Goal: Task Accomplishment & Management: Use online tool/utility

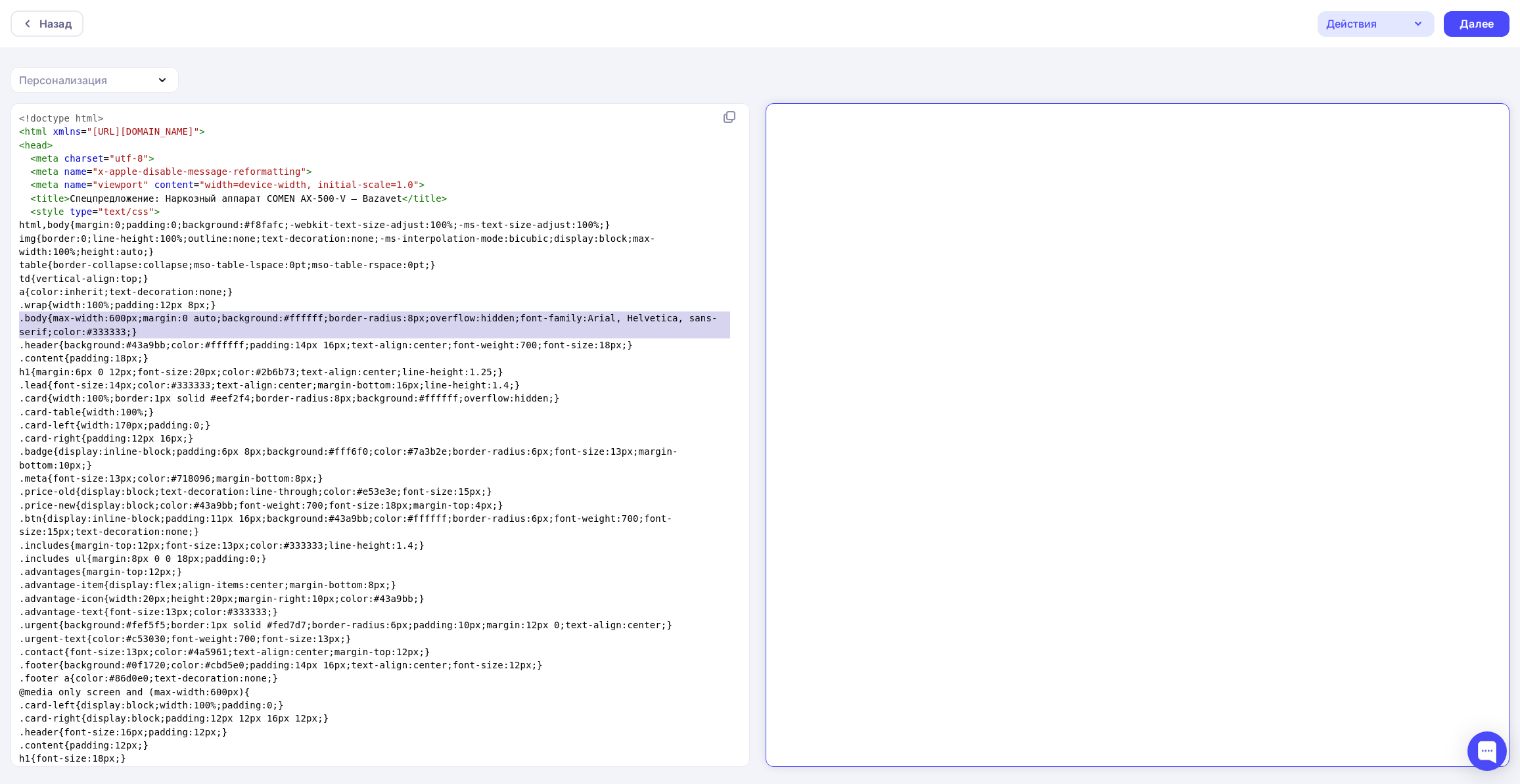
click at [439, 329] on pre ".body{max-width:600px;margin:0 auto;background:#ffffff;border-radius:8px;overfl…" at bounding box center [378, 325] width 723 height 27
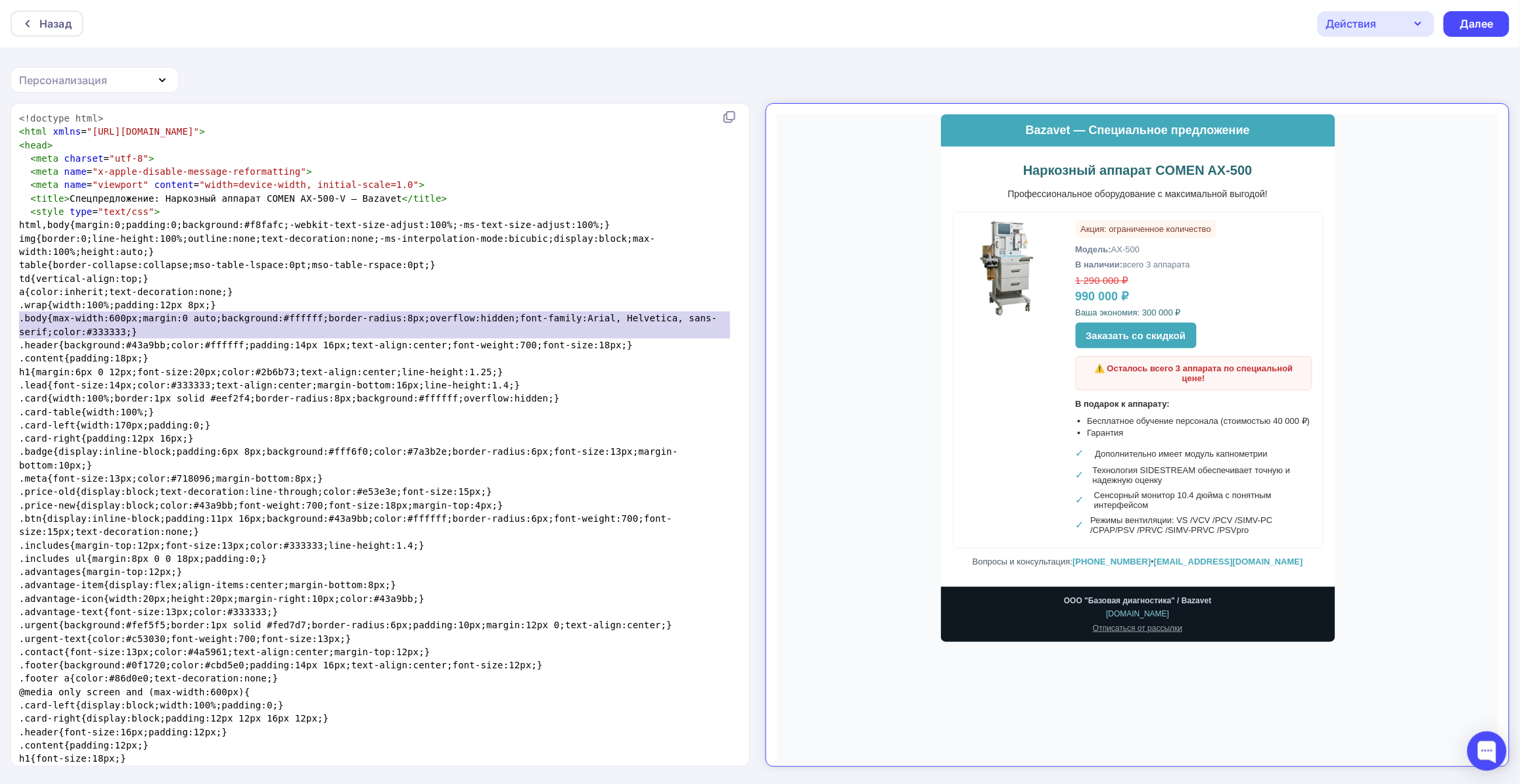
scroll to position [1, 0]
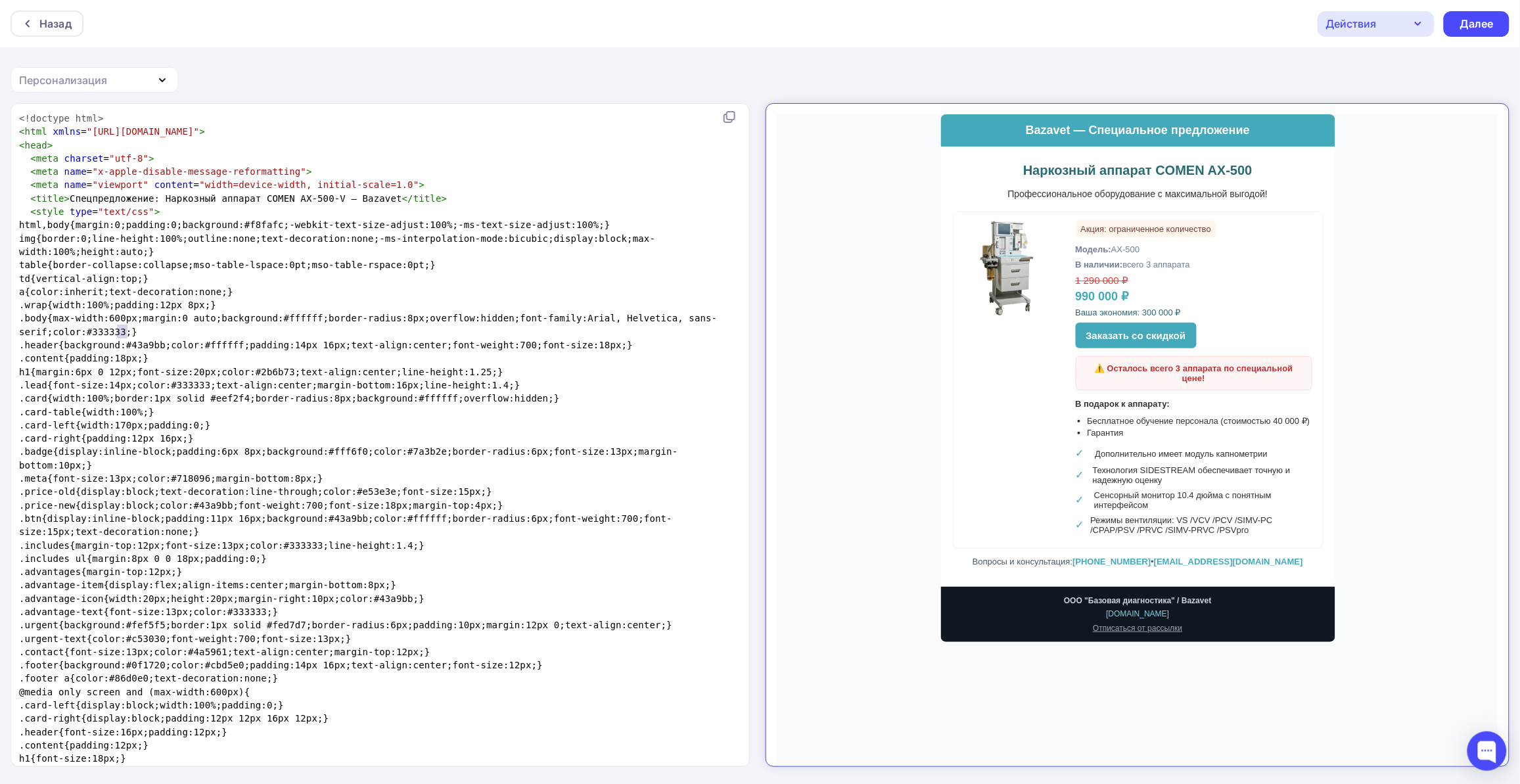
drag, startPoint x: 0, startPoint y: 0, endPoint x: 437, endPoint y: 328, distance: 546.4
click at [438, 328] on pre ".body{max-width:600px;margin:0 auto;background:#ffffff;border-radius:8px;overfl…" at bounding box center [378, 325] width 723 height 27
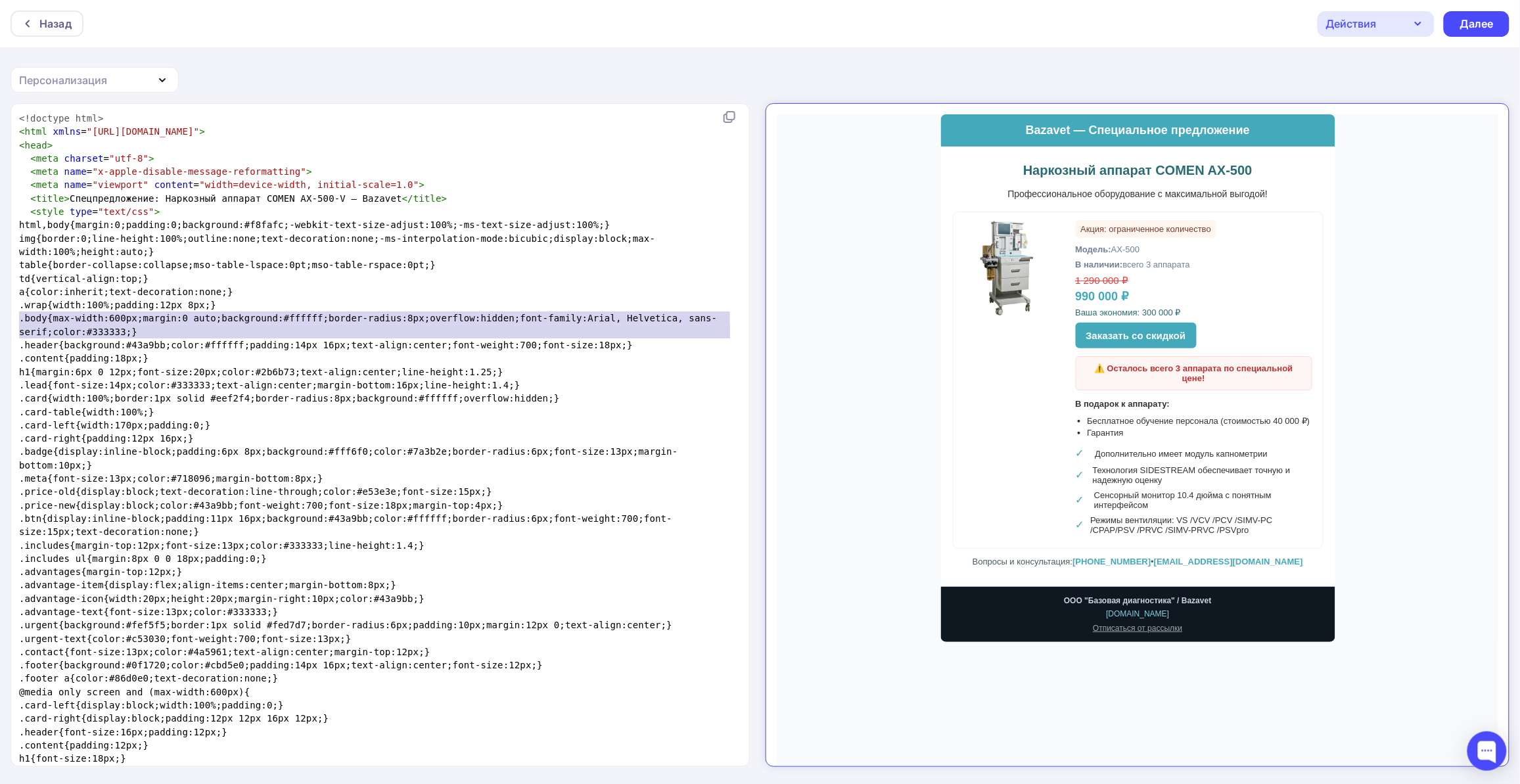
type textarea "<!loremip dolo> <sita conse="adip://eli.s3.doe/5285/tempo"> <inci> <utla etdolo…"
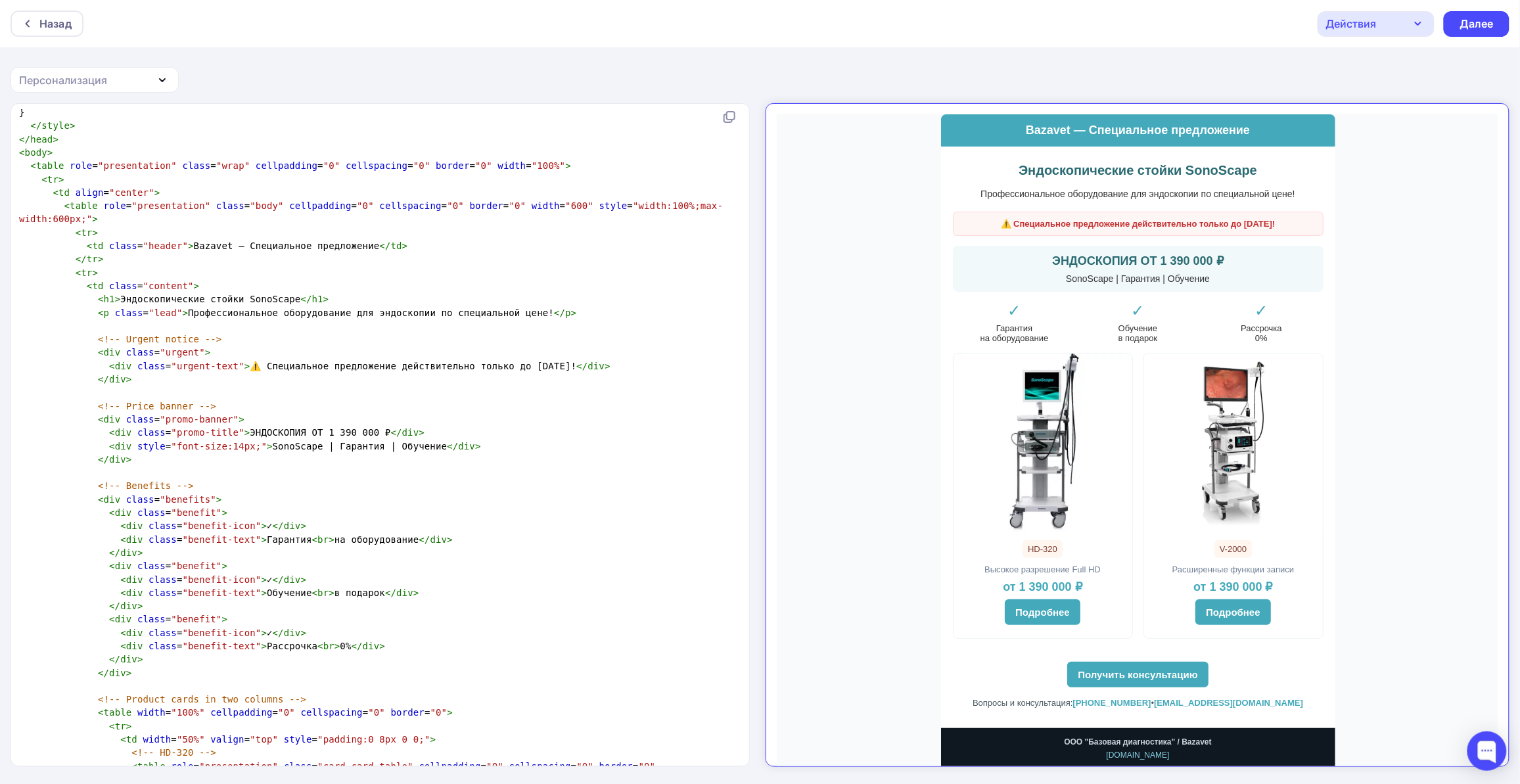
scroll to position [821, 0]
drag, startPoint x: 247, startPoint y: 625, endPoint x: 293, endPoint y: 629, distance: 46.2
click at [293, 638] on span "< div class = "benefit-text" > Рассрочка < br > 0% </ div >" at bounding box center [202, 643] width 366 height 10
type textarea "ЛИ"
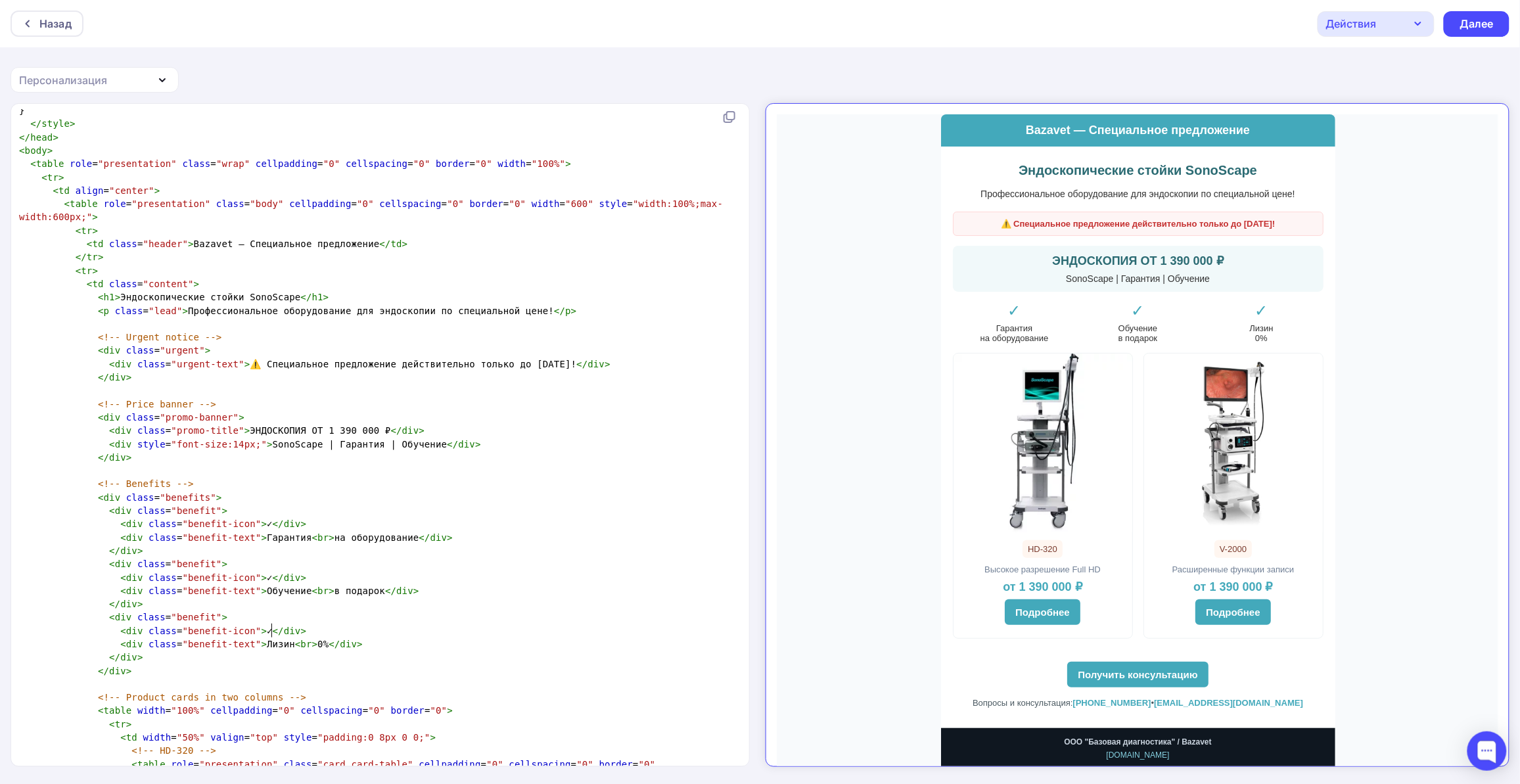
type textarea "изинг"
click at [304, 638] on span "< div class = "benefit-text" > Лизинг < br > 0% </ div >" at bounding box center [194, 643] width 349 height 10
click at [306, 638] on span "< div class = "benefit-text" > Лизинг < br > 0% </ div >" at bounding box center [194, 643] width 349 height 10
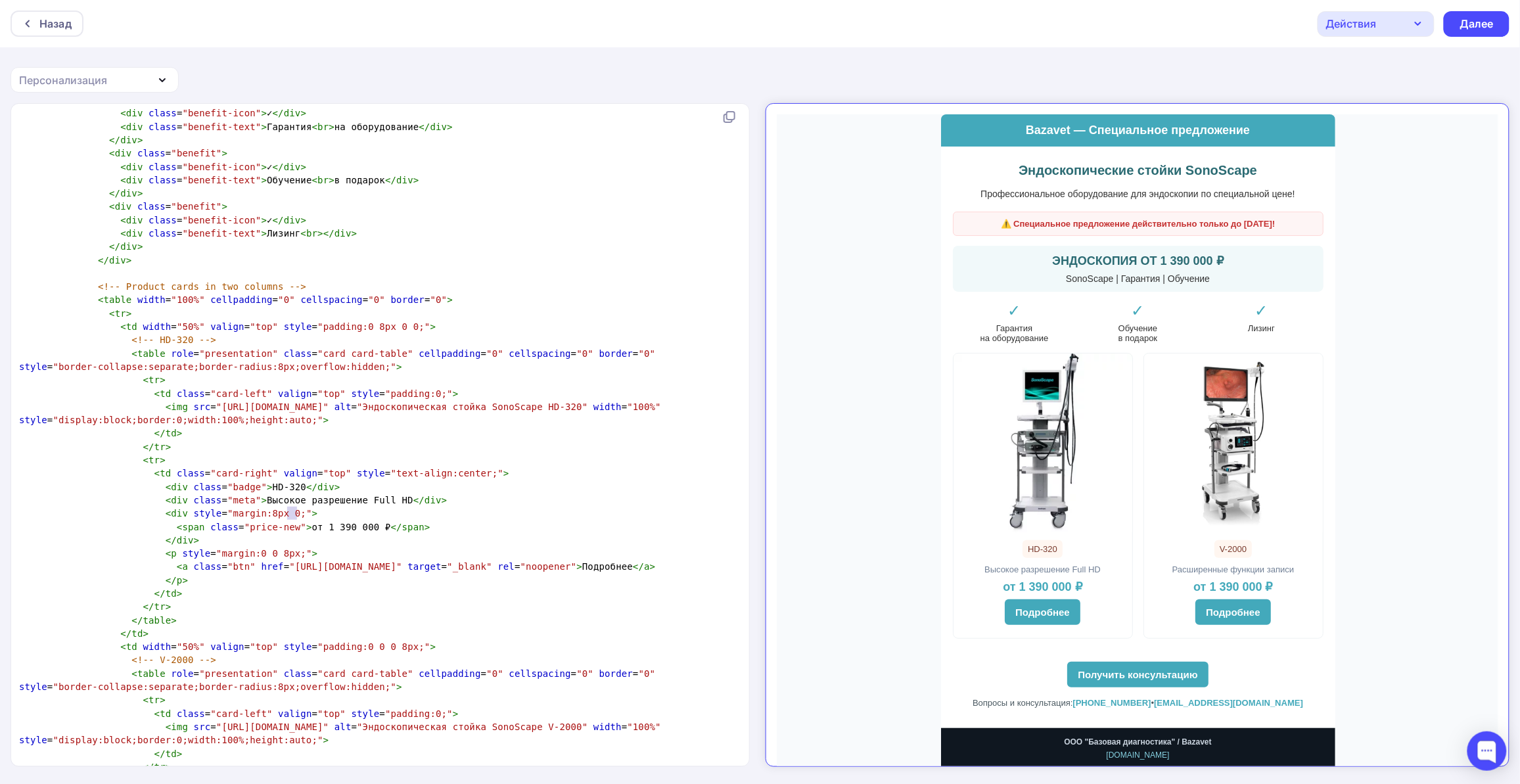
type textarea "от 1 390 000"
drag, startPoint x: 287, startPoint y: 510, endPoint x: 350, endPoint y: 507, distance: 63.1
click at [350, 522] on span "< span class = "price-new" > от 1 390 000 ₽ </ span >" at bounding box center [225, 527] width 411 height 10
type textarea "от 1 390 000 ₽"
drag, startPoint x: 359, startPoint y: 510, endPoint x: 288, endPoint y: 509, distance: 71.0
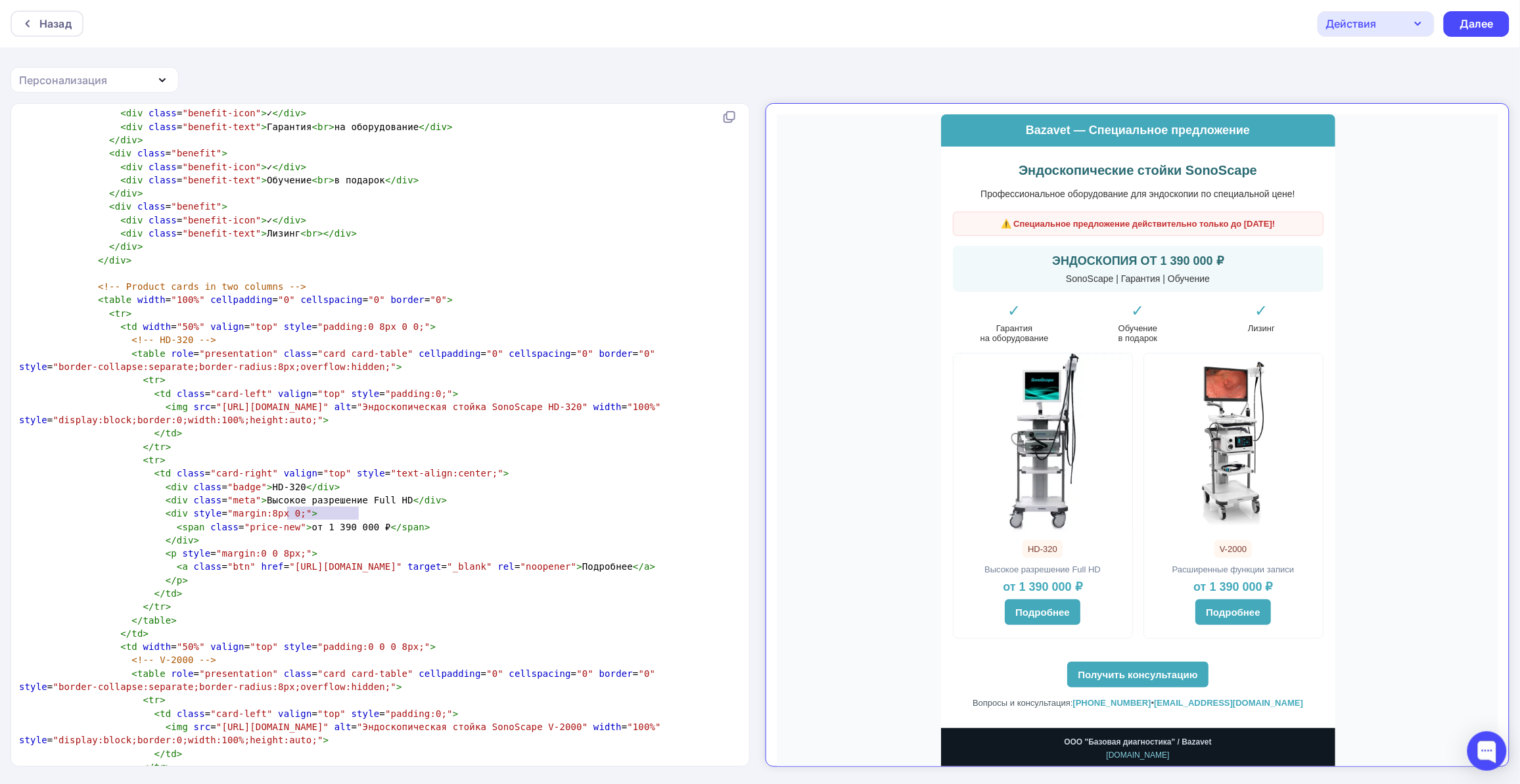
click at [288, 522] on span "< span class = "price-new" > от 1 390 000 ₽ </ span >" at bounding box center [225, 527] width 411 height 10
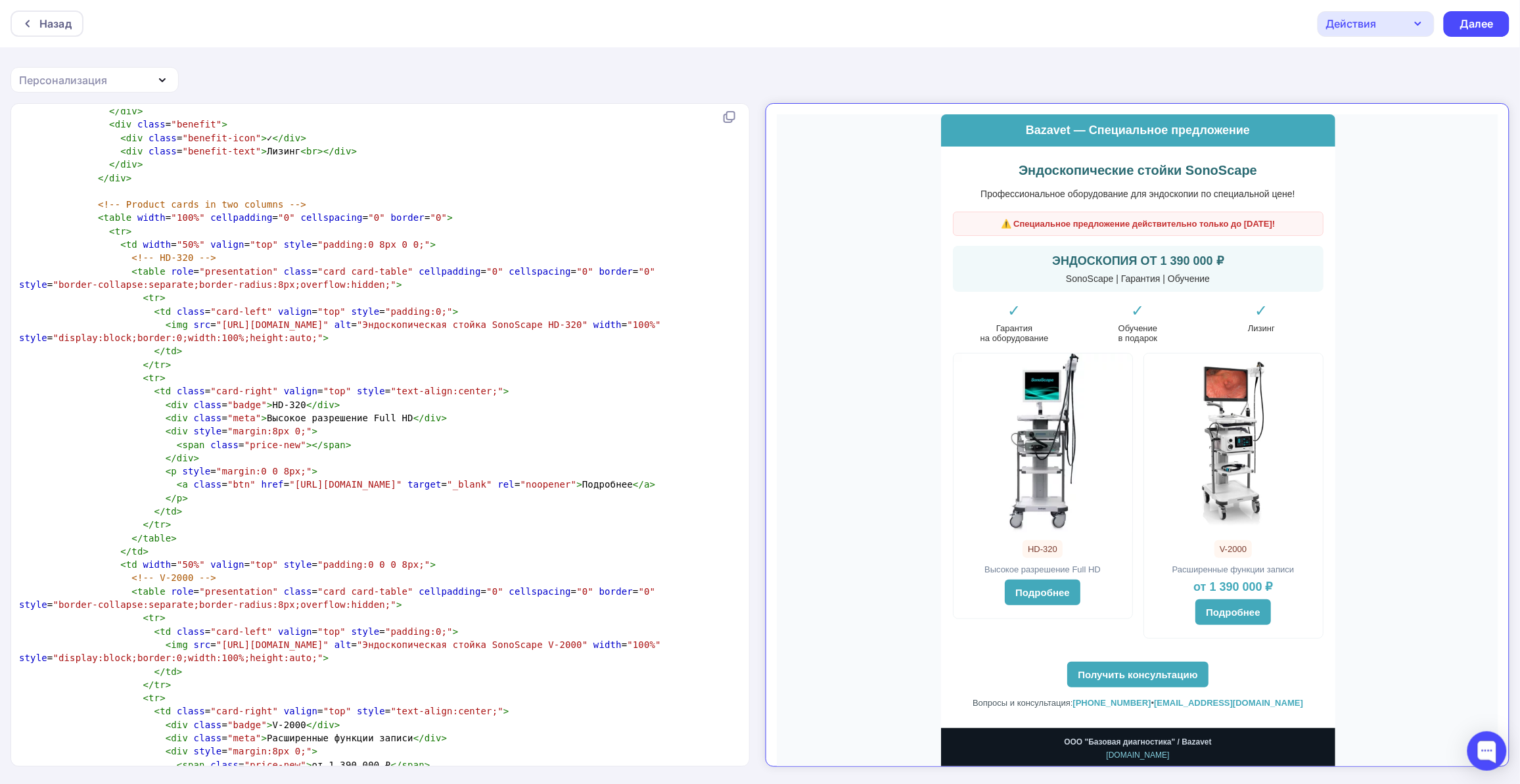
scroll to position [1396, 0]
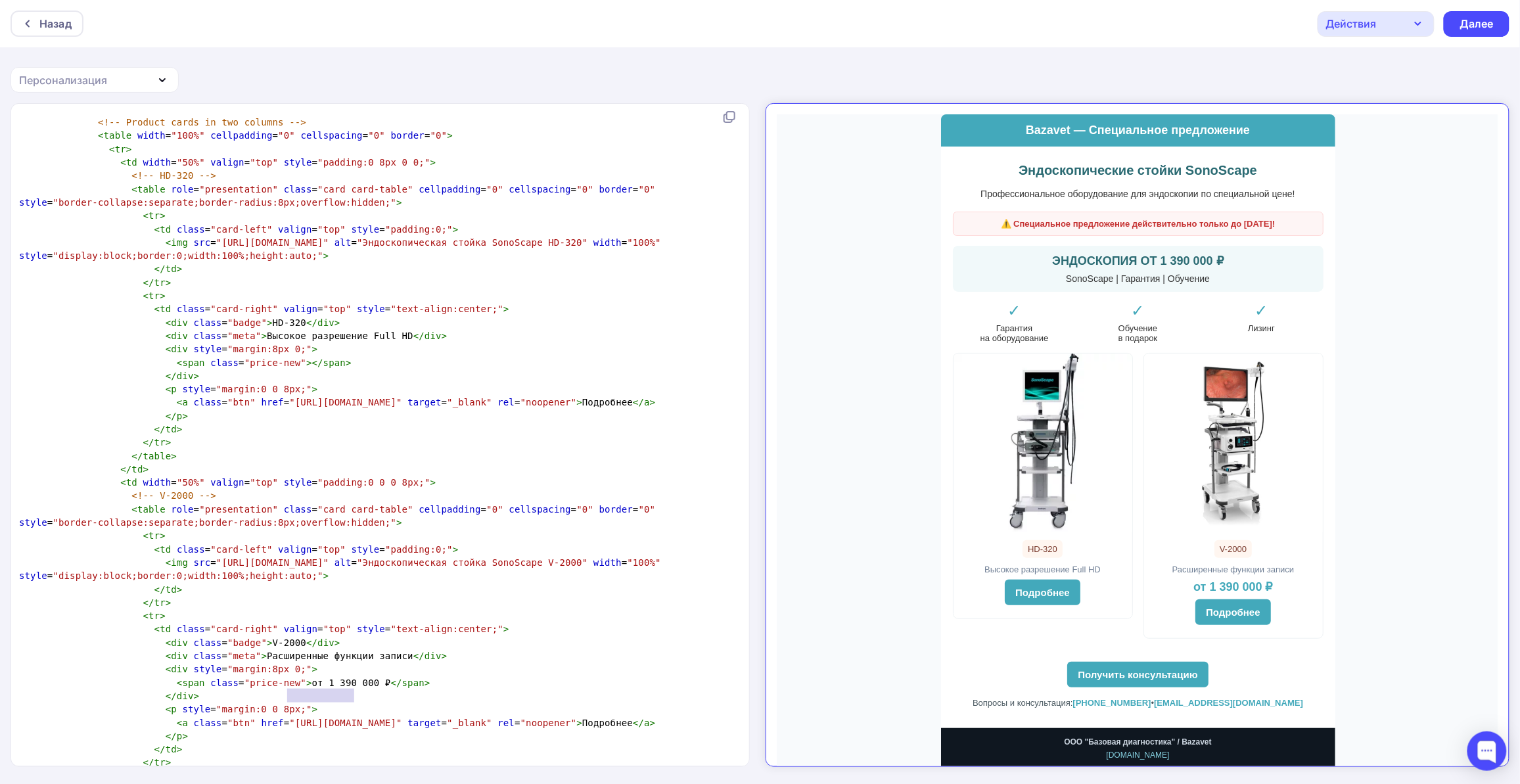
type textarea "от 1 390 000 ₽"
drag, startPoint x: 286, startPoint y: 697, endPoint x: 359, endPoint y: 694, distance: 73.1
click at [359, 688] on span "< span class = "price-new" > от 1 390 000 ₽ </ span >" at bounding box center [225, 682] width 411 height 10
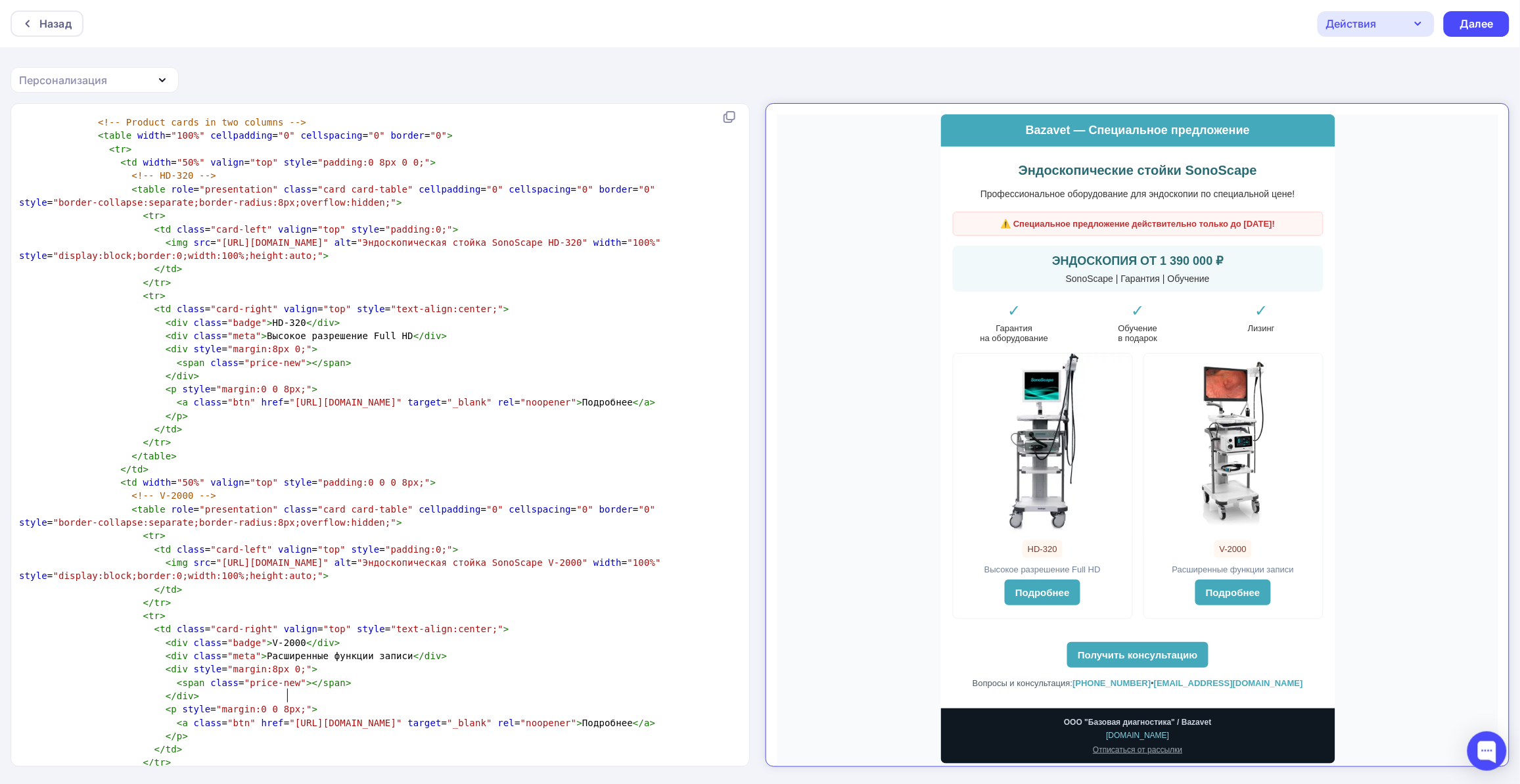
scroll to position [5, 0]
type textarea "Расширенные функции записи"
drag, startPoint x: 247, startPoint y: 670, endPoint x: 382, endPoint y: 668, distance: 135.0
click at [382, 661] on span "< div class = "meta" > Расширенные функции записи </ div >" at bounding box center [233, 655] width 428 height 10
type textarea "Высокое разрешение Full HD"
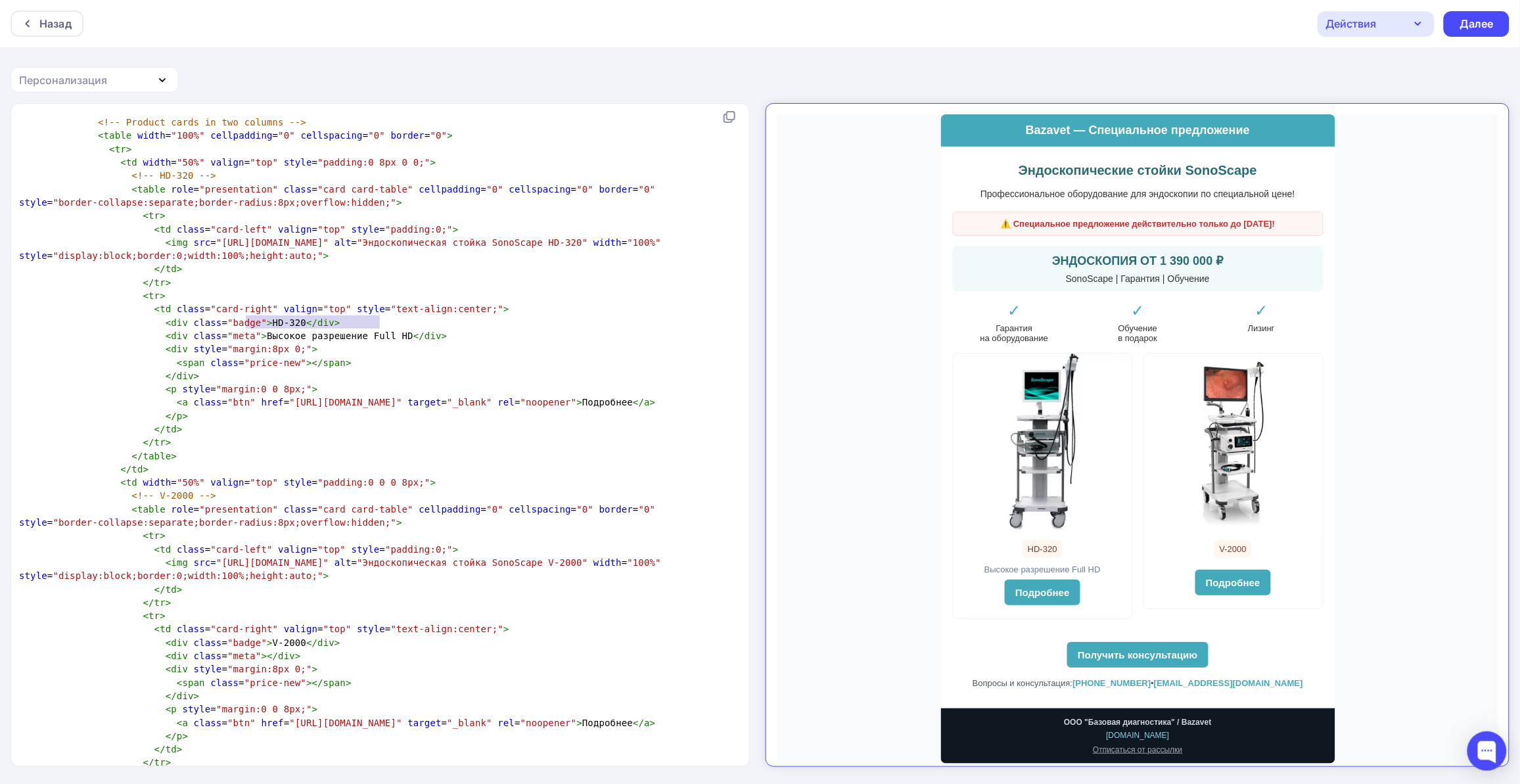
drag, startPoint x: 245, startPoint y: 322, endPoint x: 378, endPoint y: 316, distance: 133.1
click at [378, 329] on pre "< div class = "meta" > Высокое разрешение Full HD </ div >" at bounding box center [378, 335] width 723 height 13
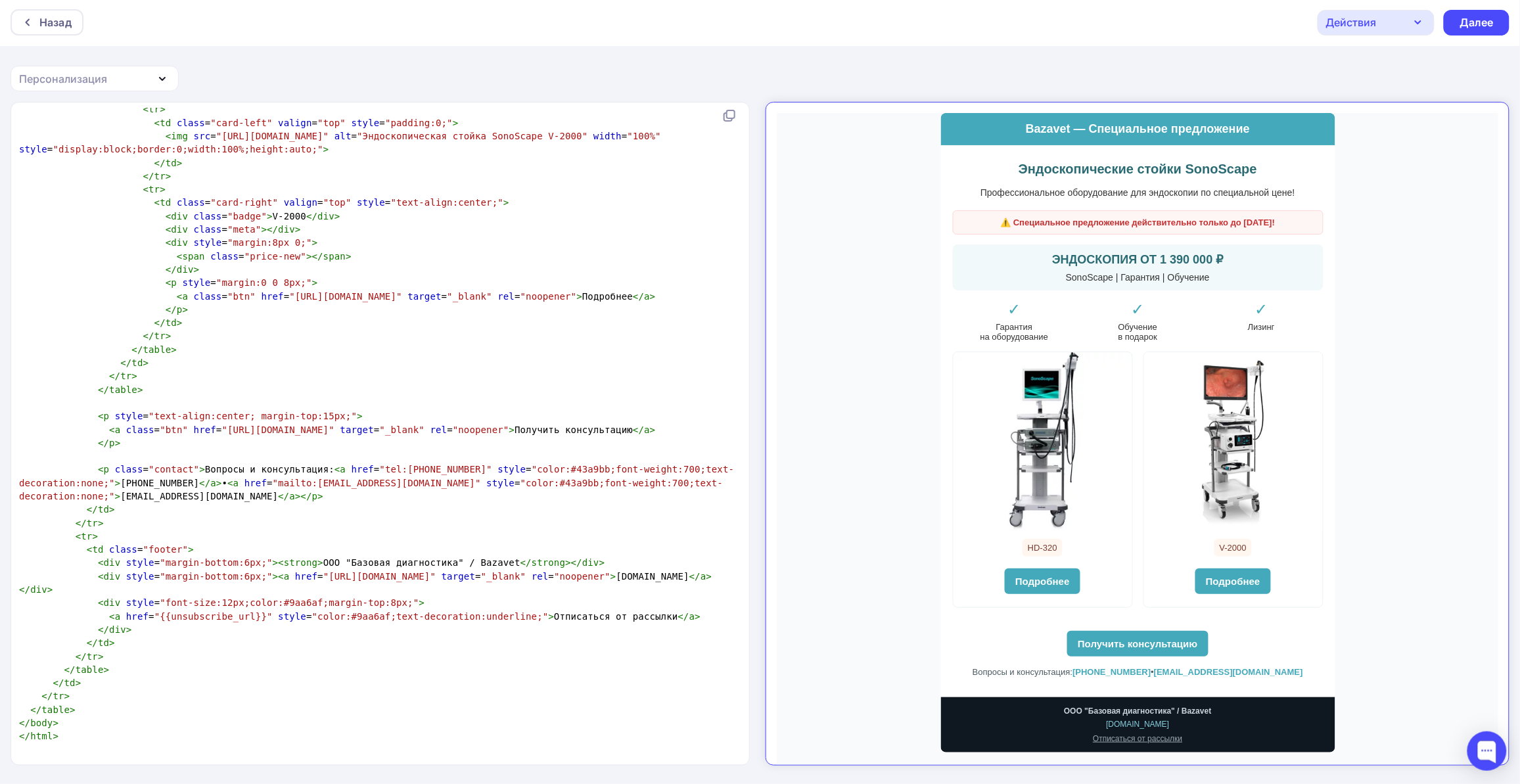
scroll to position [1423, 0]
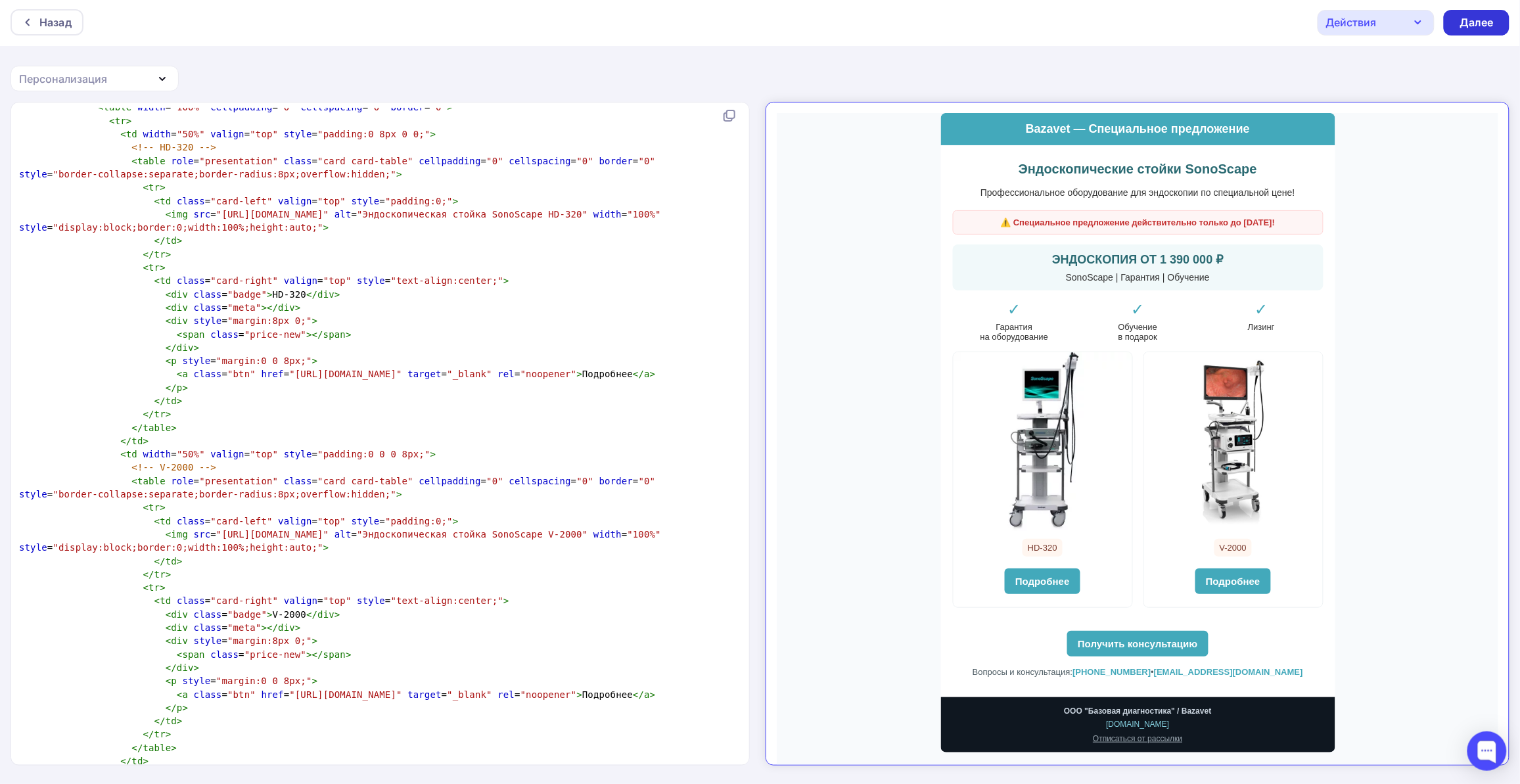
click at [1482, 19] on div "Далее" at bounding box center [1477, 23] width 34 height 15
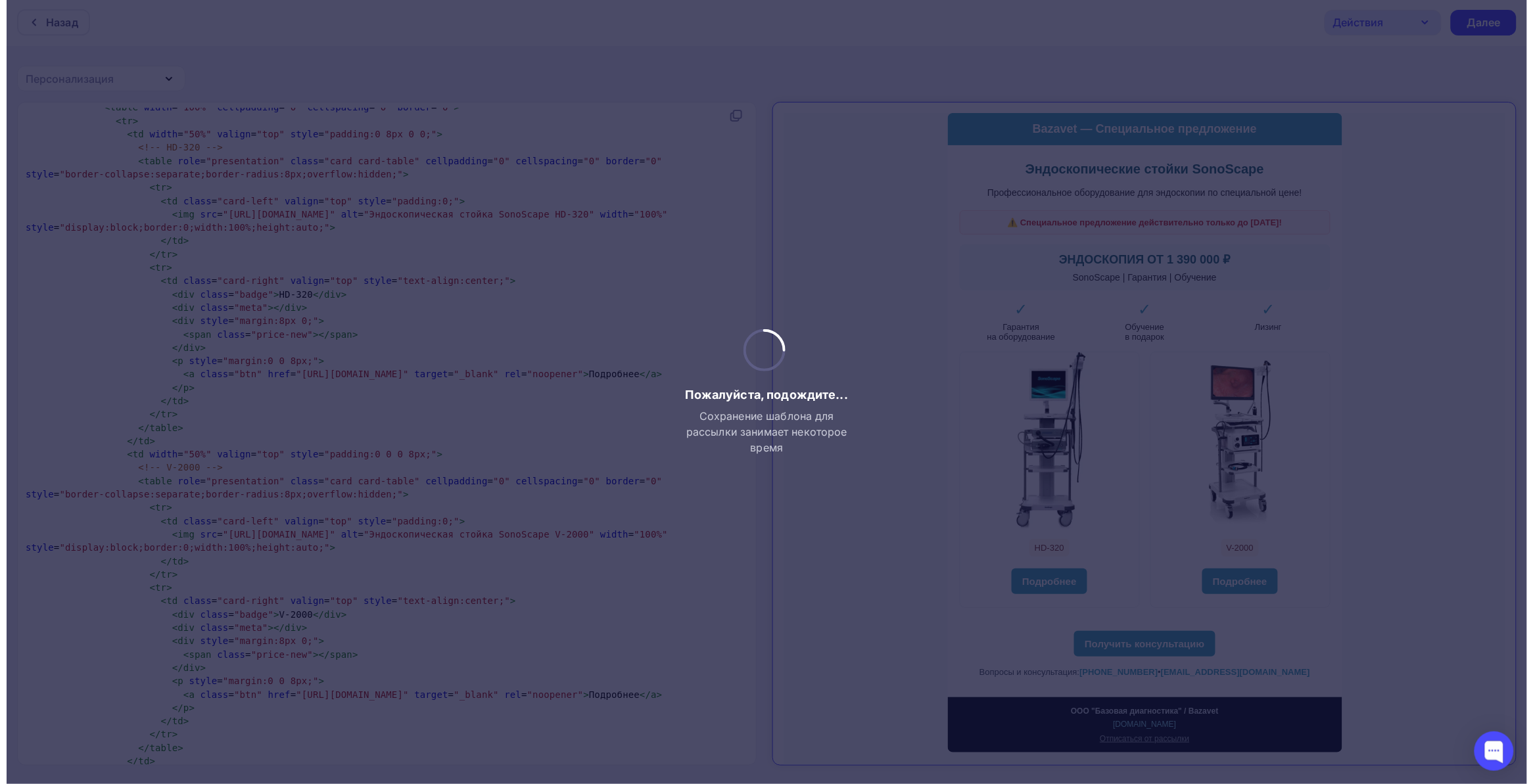
scroll to position [0, 0]
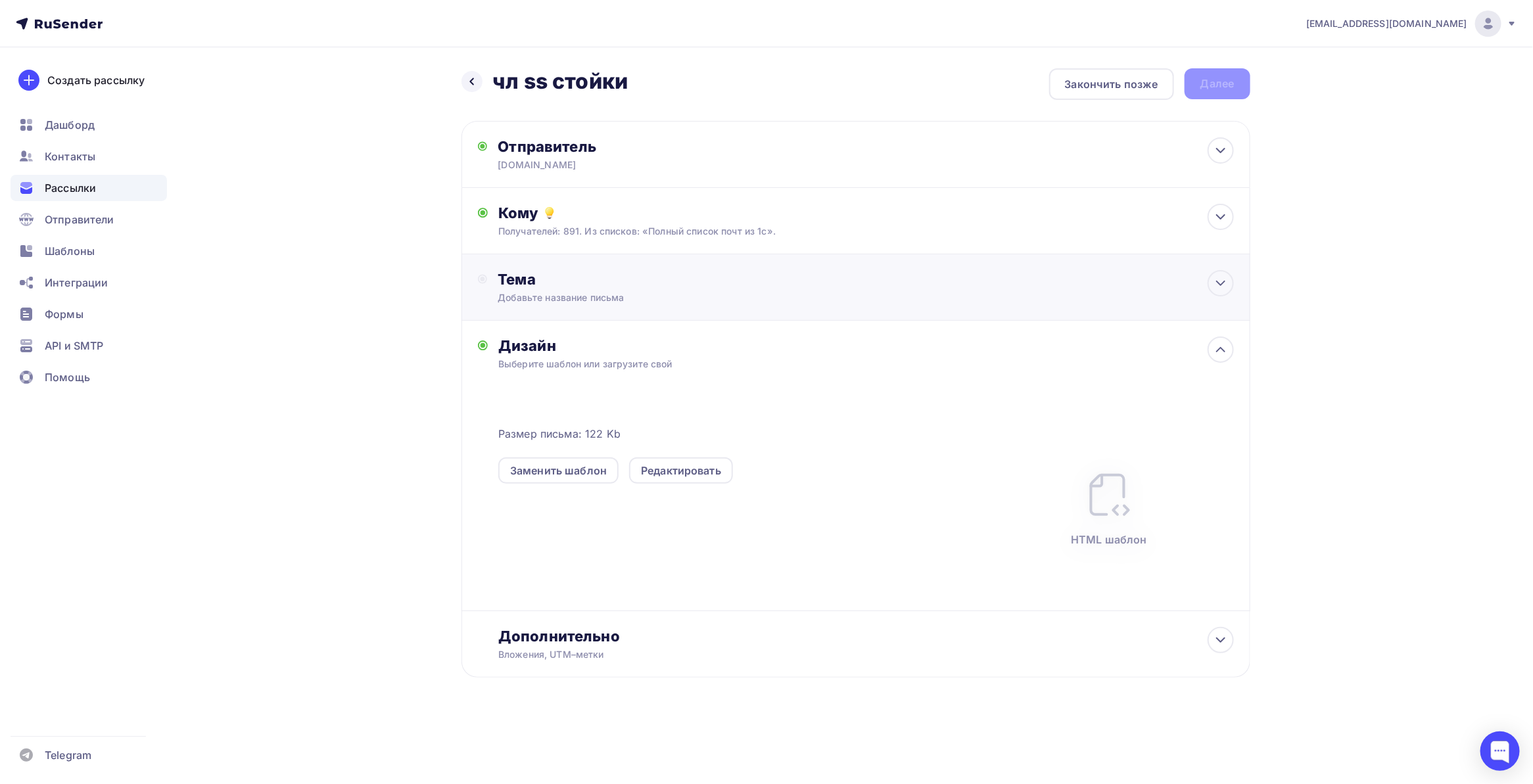
click at [692, 284] on div "Тема" at bounding box center [627, 279] width 260 height 19
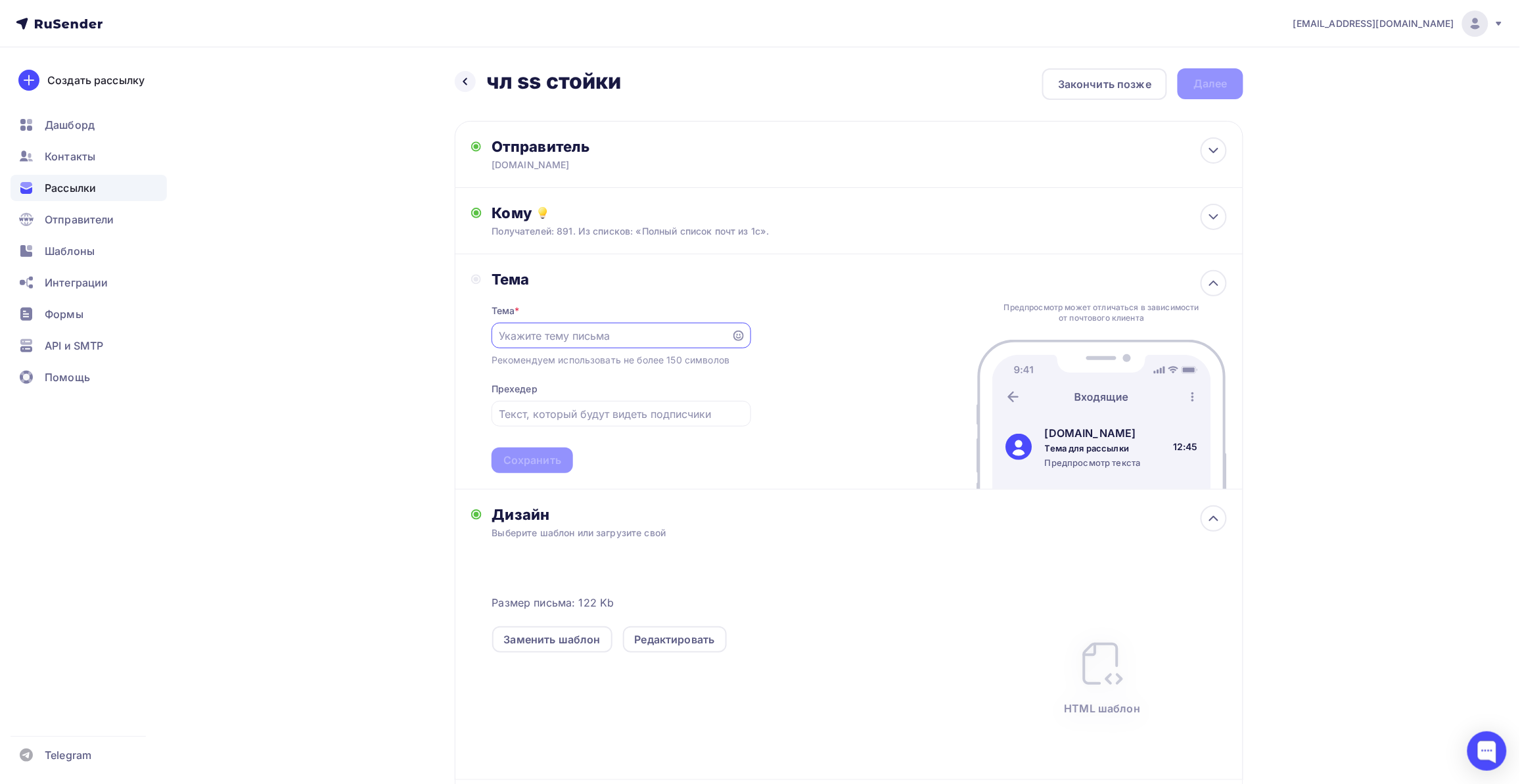
click at [605, 336] on input "text" at bounding box center [611, 335] width 225 height 16
paste input "🏷️ SonoScape со скидкой! Эндоскопия от 1 390 000 ₽ до [DATE]"
drag, startPoint x: 612, startPoint y: 335, endPoint x: 442, endPoint y: 321, distance: 170.6
click at [442, 321] on div "Назад чл ss стойки чл ss стойки Закончить позже Далее Отправитель [DOMAIN_NAME]…" at bounding box center [760, 489] width 1077 height 884
click at [527, 327] on input "🏷️ SonoScape со скидкой! Эндоскопия от 1 390 000 ₽ до [DATE]" at bounding box center [611, 335] width 225 height 16
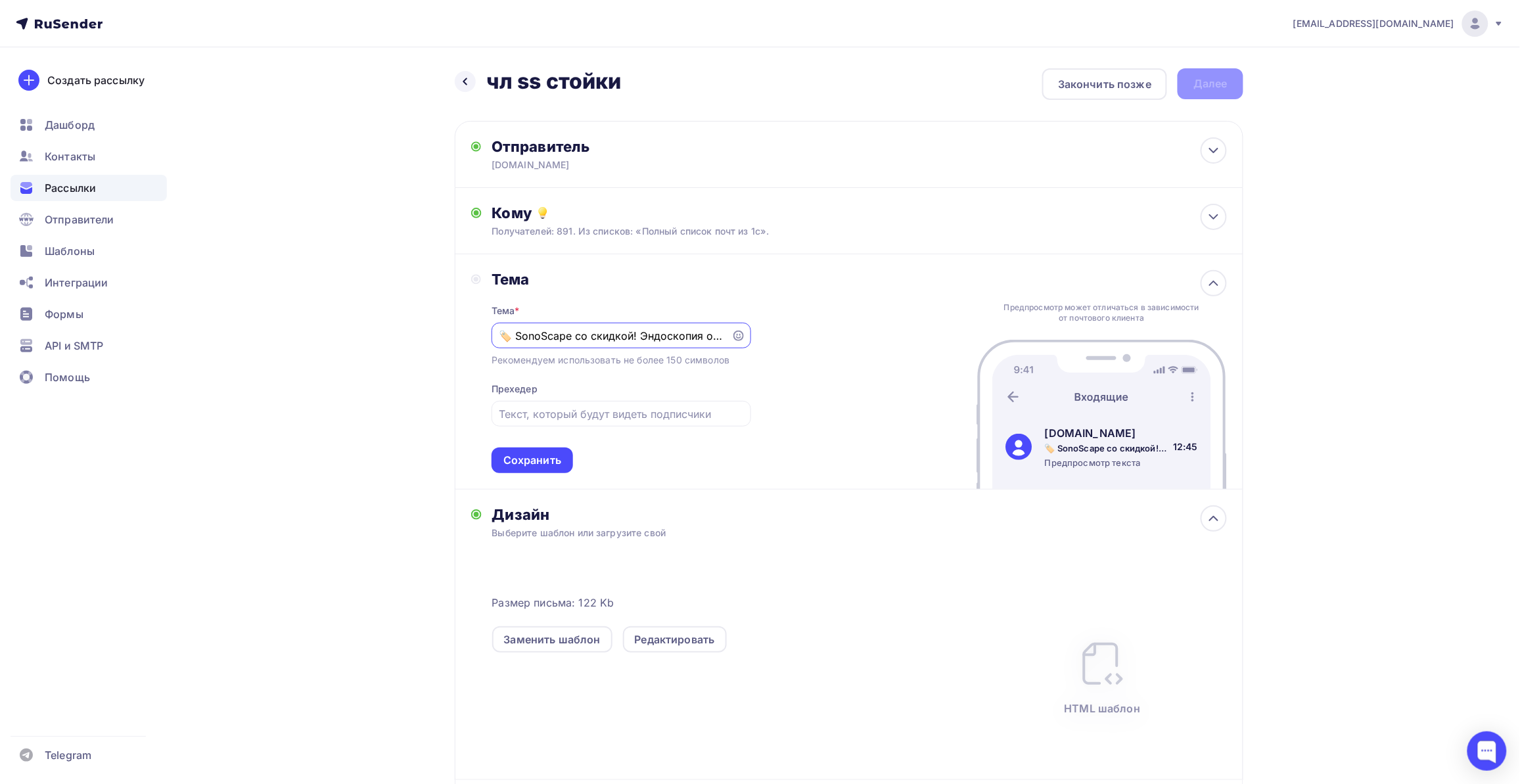
type input "🏷️ SonoScape со скидкой! Эндоскопия от 1 390 000 ₽ до [DATE]"
click at [534, 412] on input "text" at bounding box center [621, 413] width 245 height 16
paste input "В комплекте: обучение персонала, гарантия"
drag, startPoint x: 554, startPoint y: 413, endPoint x: 763, endPoint y: 405, distance: 209.2
click at [763, 405] on div "Тема Тема * 🏷️ SonoScape со скидкой! Эндоскопия от 1 390 000 ₽ до [DATE] Рекоме…" at bounding box center [849, 371] width 789 height 235
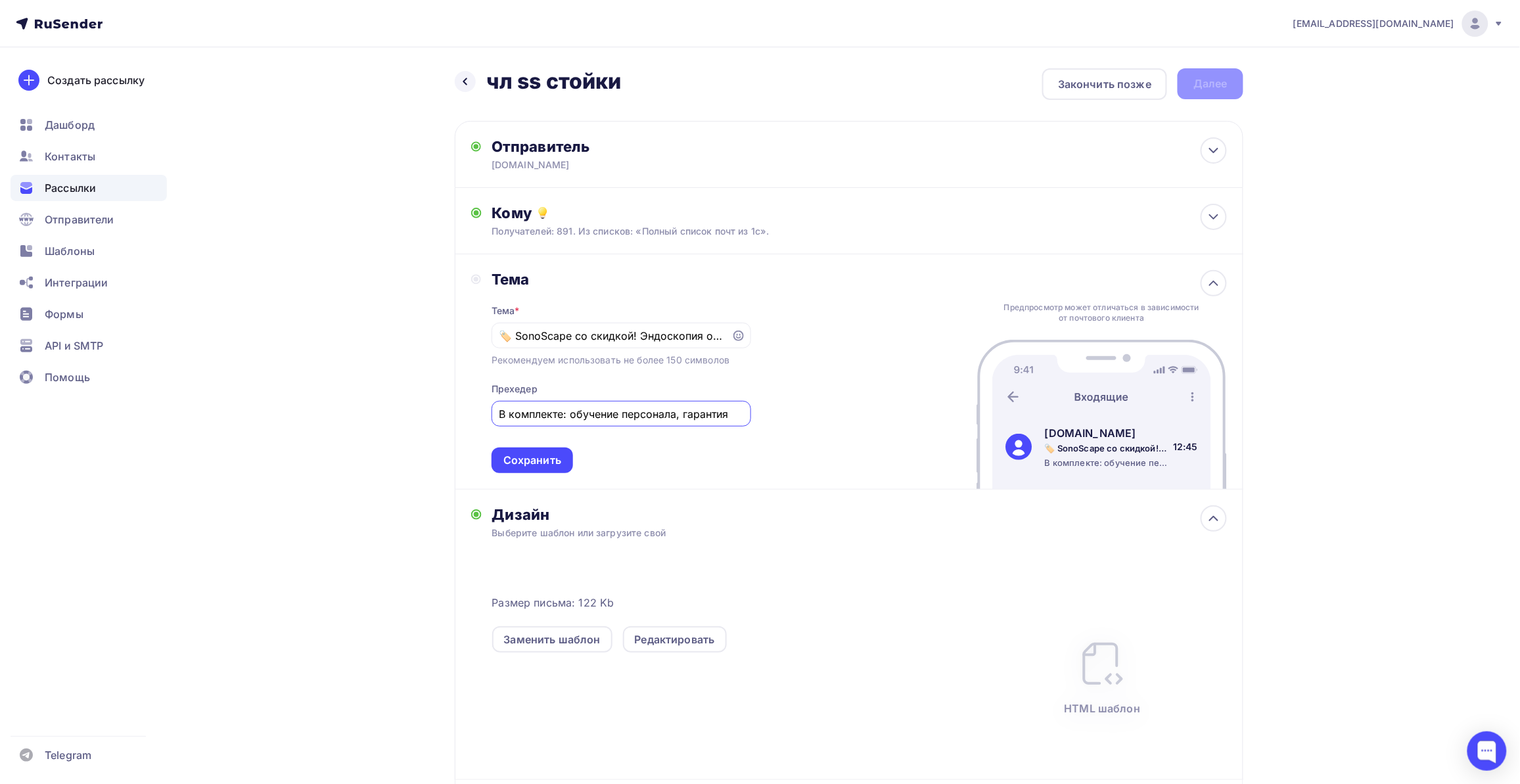
click at [679, 406] on input "В комплекте: обучение персонала, гарантия" at bounding box center [621, 413] width 245 height 16
click at [678, 413] on input "В комплекте: обучение персонала, гарантия" at bounding box center [621, 413] width 245 height 16
click at [679, 413] on input "В комплекте: обучение персоналаи гарантия" at bounding box center [621, 413] width 245 height 16
click at [705, 414] on input "В комплекте: обучение персонала и гарантия" at bounding box center [621, 413] width 245 height 16
click at [539, 411] on input "В комплекте: обучение персонала и гарантия" at bounding box center [621, 413] width 245 height 16
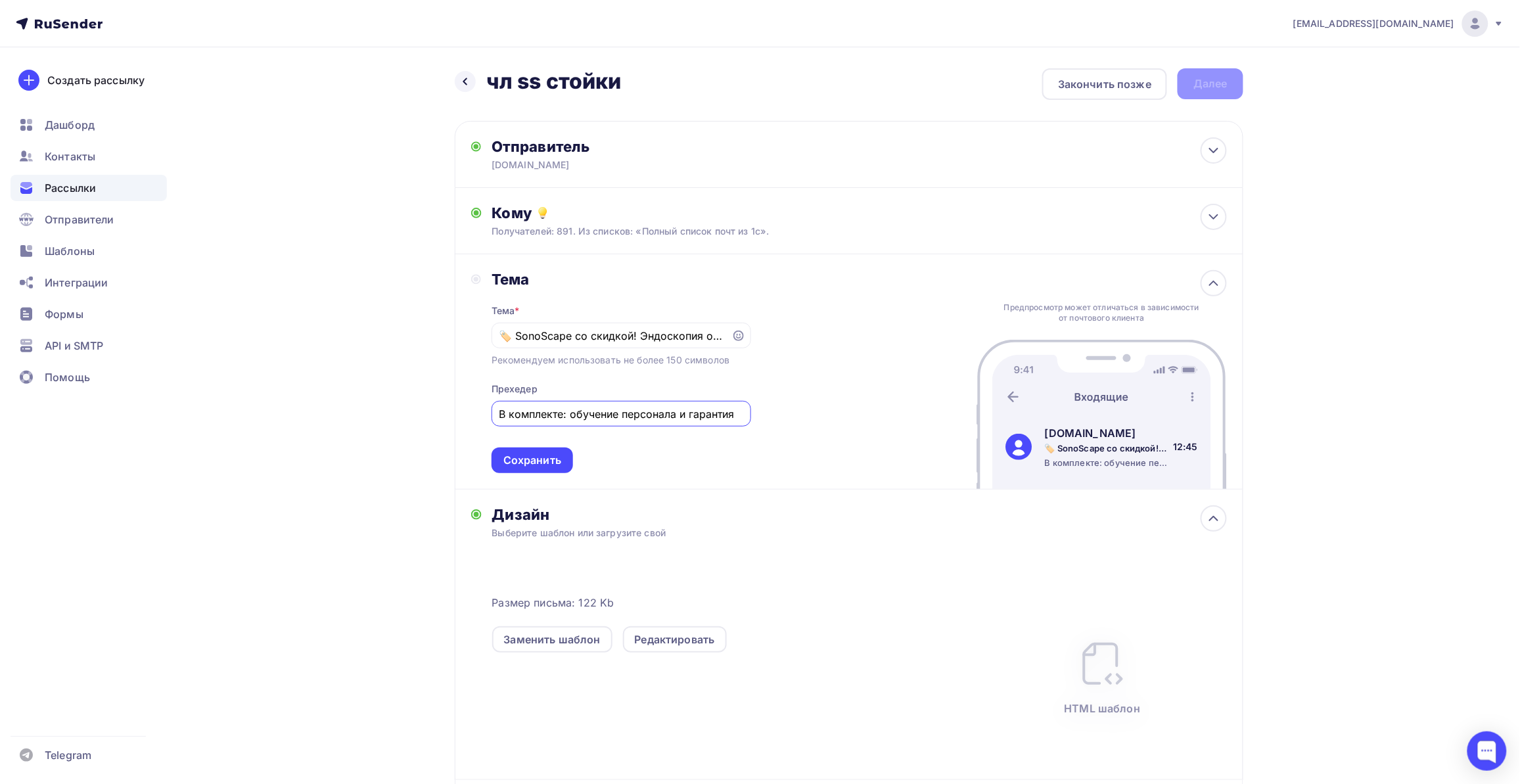
click at [501, 411] on input "В комплекте: обучение персонала и гарантия" at bounding box center [621, 413] width 245 height 16
paste input "🎁"
type input "🎁В комплекте: обучение персонала и гарантия"
click at [513, 333] on input "🏷️ SonoScape со скидкой! Эндоскопия от 1 390 000 ₽ до [DATE]" at bounding box center [611, 335] width 225 height 16
click at [637, 336] on input "🏷️ SonoScape со скидкой! Эндоскопия от 1 390 000 ₽ до [DATE]" at bounding box center [611, 335] width 225 height 16
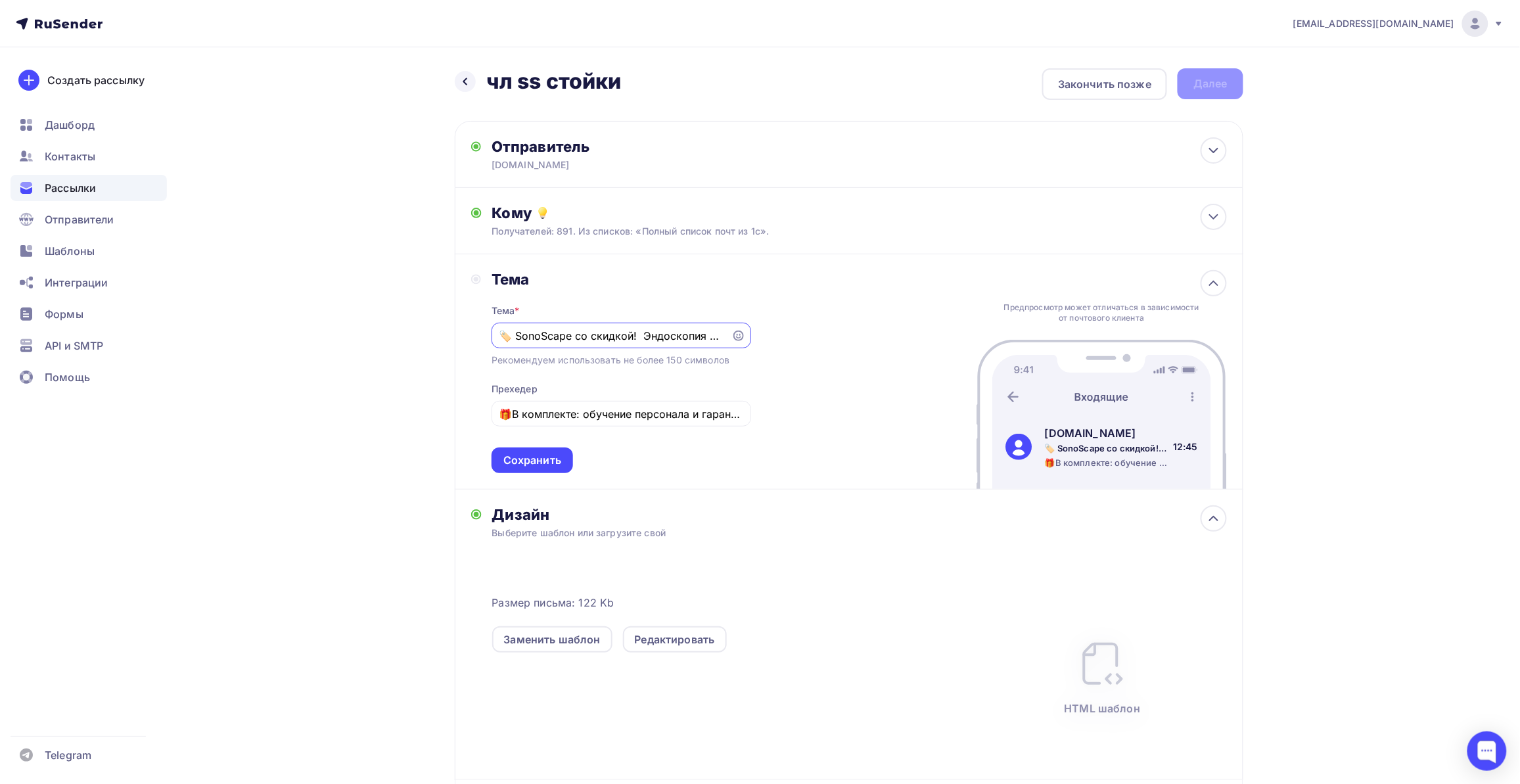
paste input "🚀"
type input "🏷️ SonoScape со скидкой! 🚀 Эндоскопия от 1 390 000 ₽ до [DATE]"
drag, startPoint x: 595, startPoint y: 418, endPoint x: 734, endPoint y: 411, distance: 139.2
click at [760, 402] on div "Тема Тема * 🏷️ SonoScape со скидкой! 🚀 Эндоскопия от 1 390 000 ₽ до [DATE] Реко…" at bounding box center [849, 371] width 789 height 235
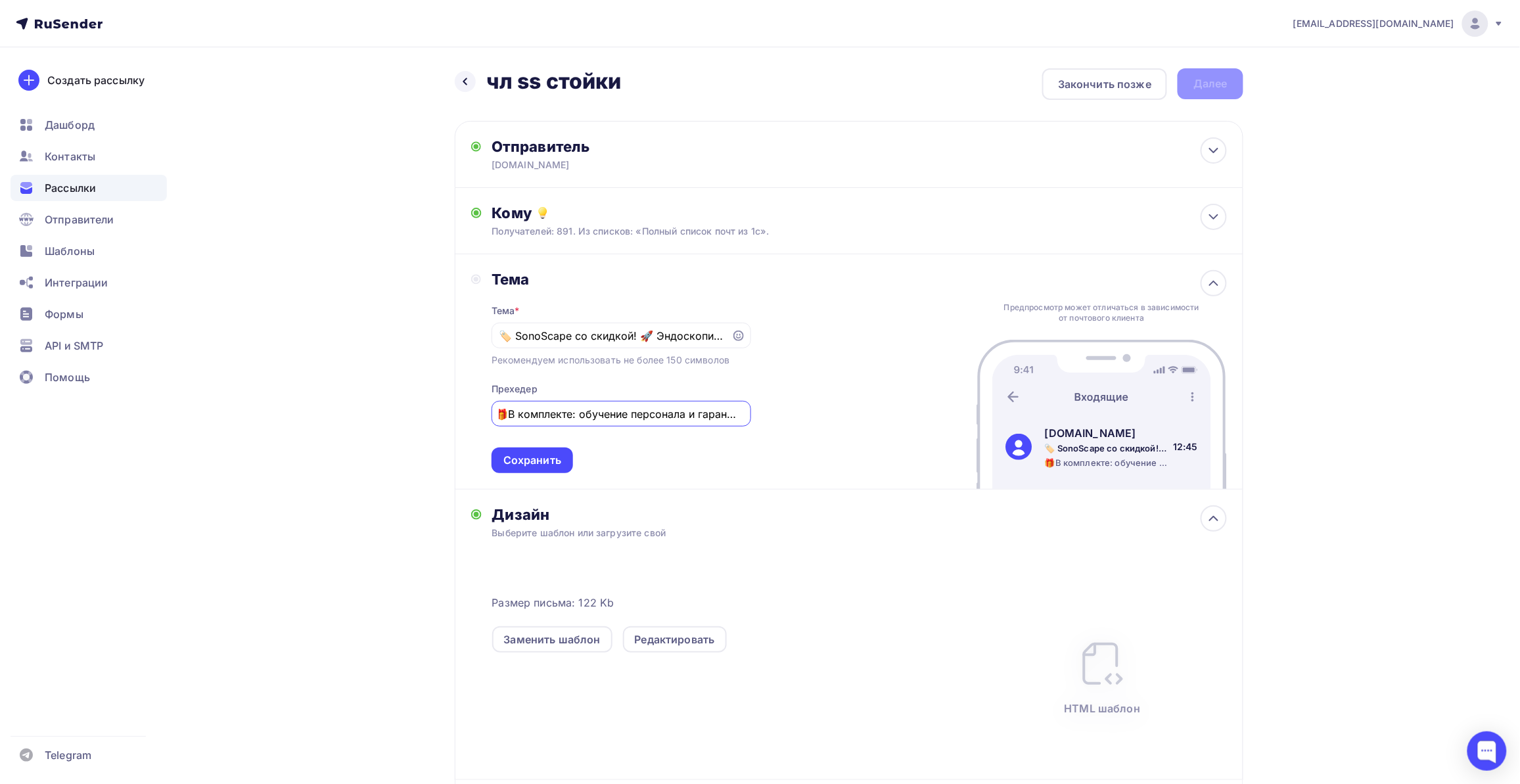
click at [723, 411] on input "🎁В комплекте: обучение персонала и гарантия" at bounding box center [621, 413] width 245 height 16
click at [740, 413] on input "🎁В комплекте: обучение персонала и гарантия" at bounding box center [621, 413] width 245 height 16
paste input "💰"
type input "🎁В комплекте: обучение персонала и гарантия 💰"
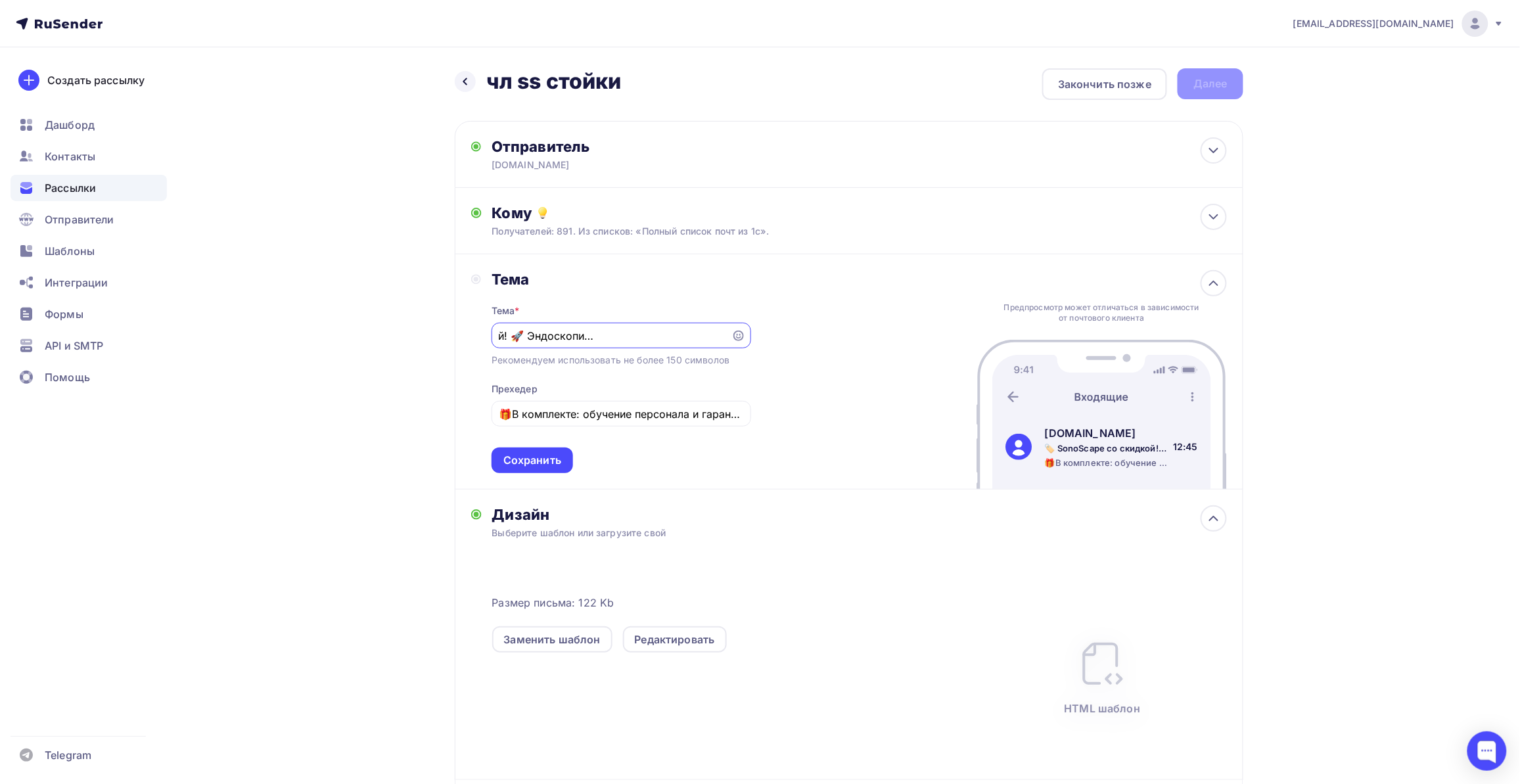
scroll to position [0, 156]
drag, startPoint x: 545, startPoint y: 332, endPoint x: 764, endPoint y: 324, distance: 219.1
click at [764, 324] on div "Тема Тема * 🏷️ SonoScape со скидкой! 🚀 Эндоскопия от 1 390 000 ₽ до [DATE] Реко…" at bounding box center [849, 371] width 789 height 235
click at [705, 335] on input "🏷️ SonoScape со скидкой! 🚀 Эндоскопия от 1 390 000 ₽ до [DATE]" at bounding box center [611, 335] width 225 height 16
click at [724, 335] on input "🏷️ SonoScape со скидкой! 🚀 Эндоскопия от 1 390 000 ₽ до [DATE]" at bounding box center [611, 335] width 225 height 16
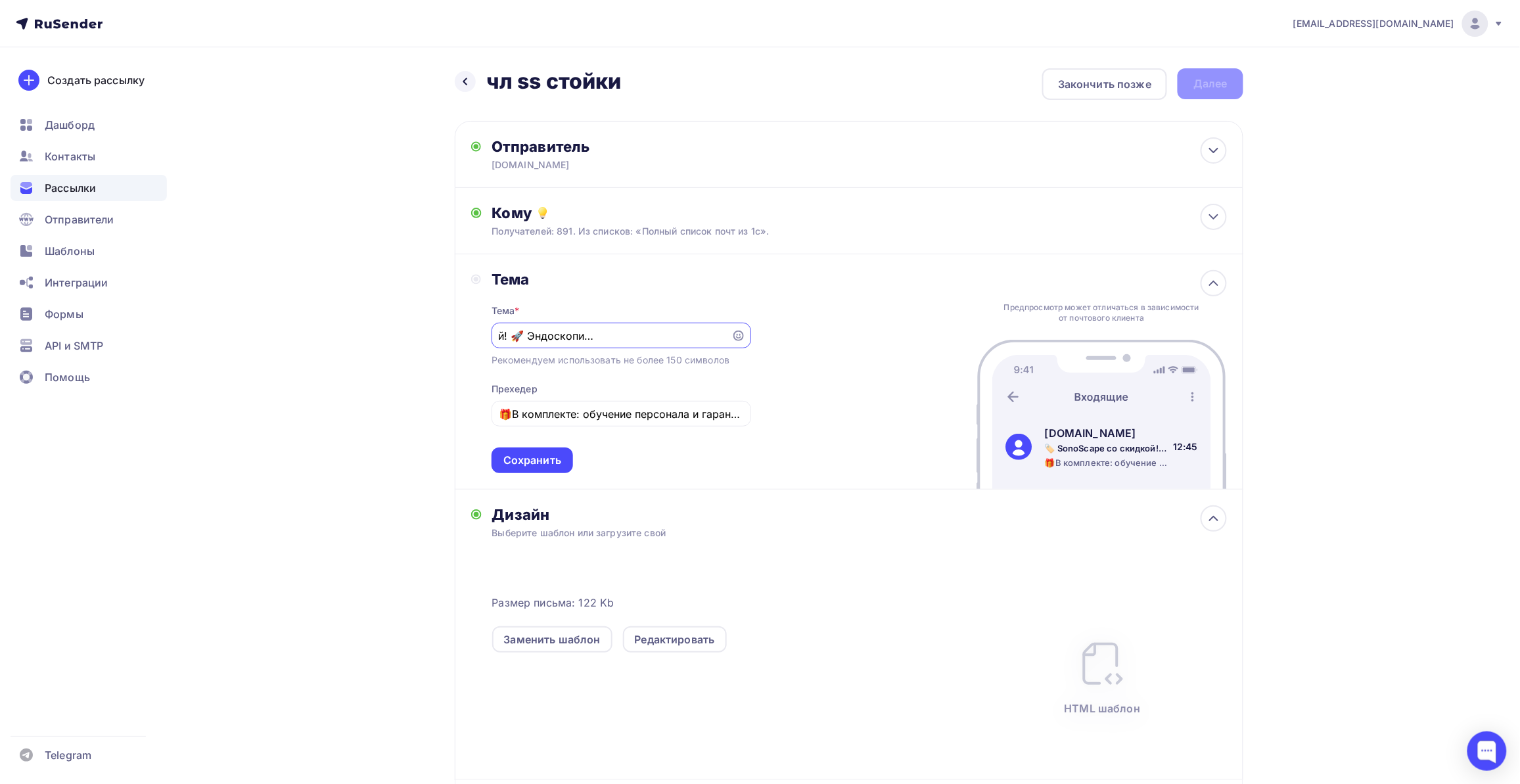
paste input "✅"
type input "🏷️ SonoScape со скидкой! 🚀 Эндоскопия от 1 390 000 ₽ до [DATE] ✅"
click at [528, 460] on div "Сохранить" at bounding box center [532, 460] width 58 height 15
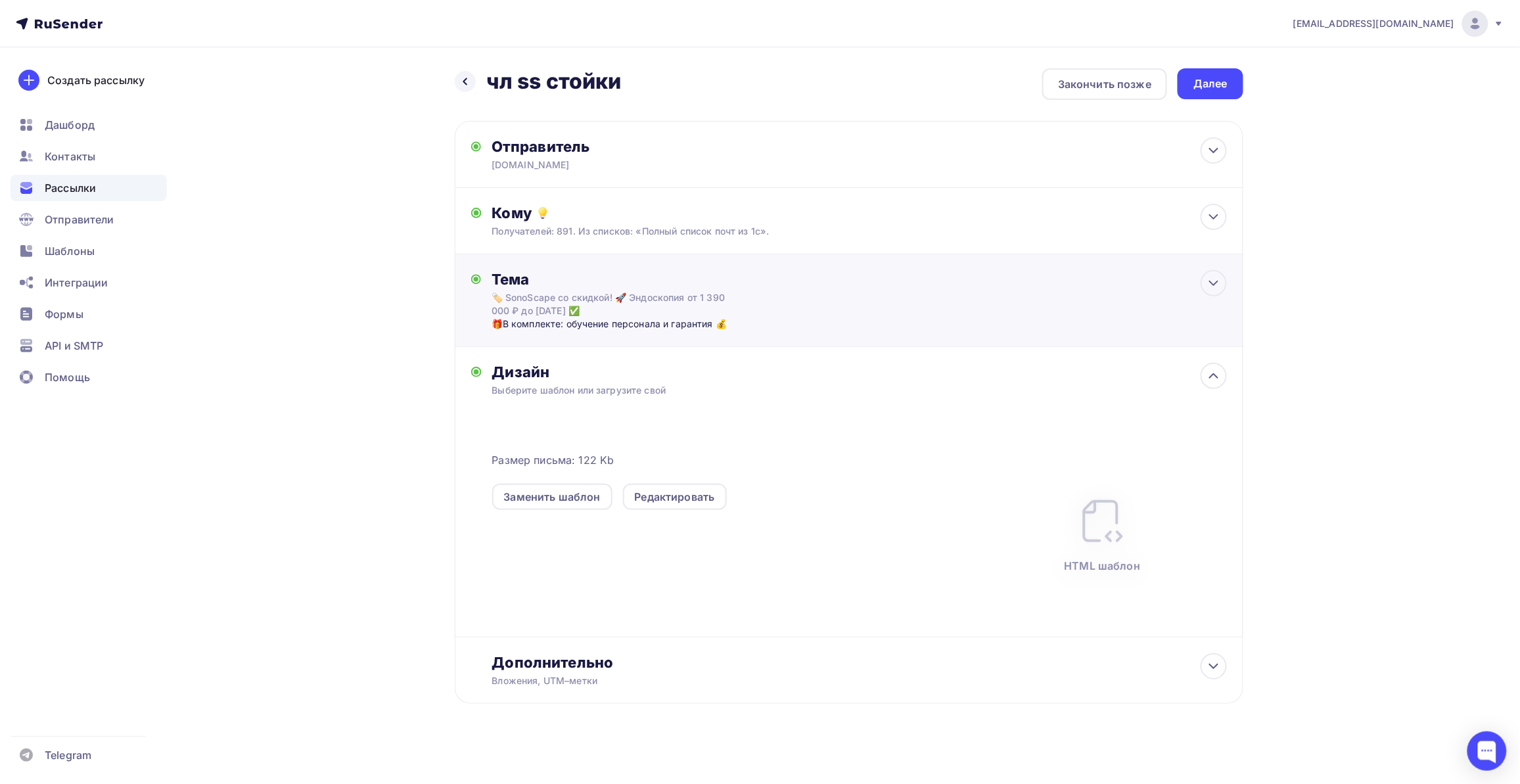
scroll to position [0, 0]
click at [707, 668] on div "Дополнительно" at bounding box center [860, 662] width 735 height 19
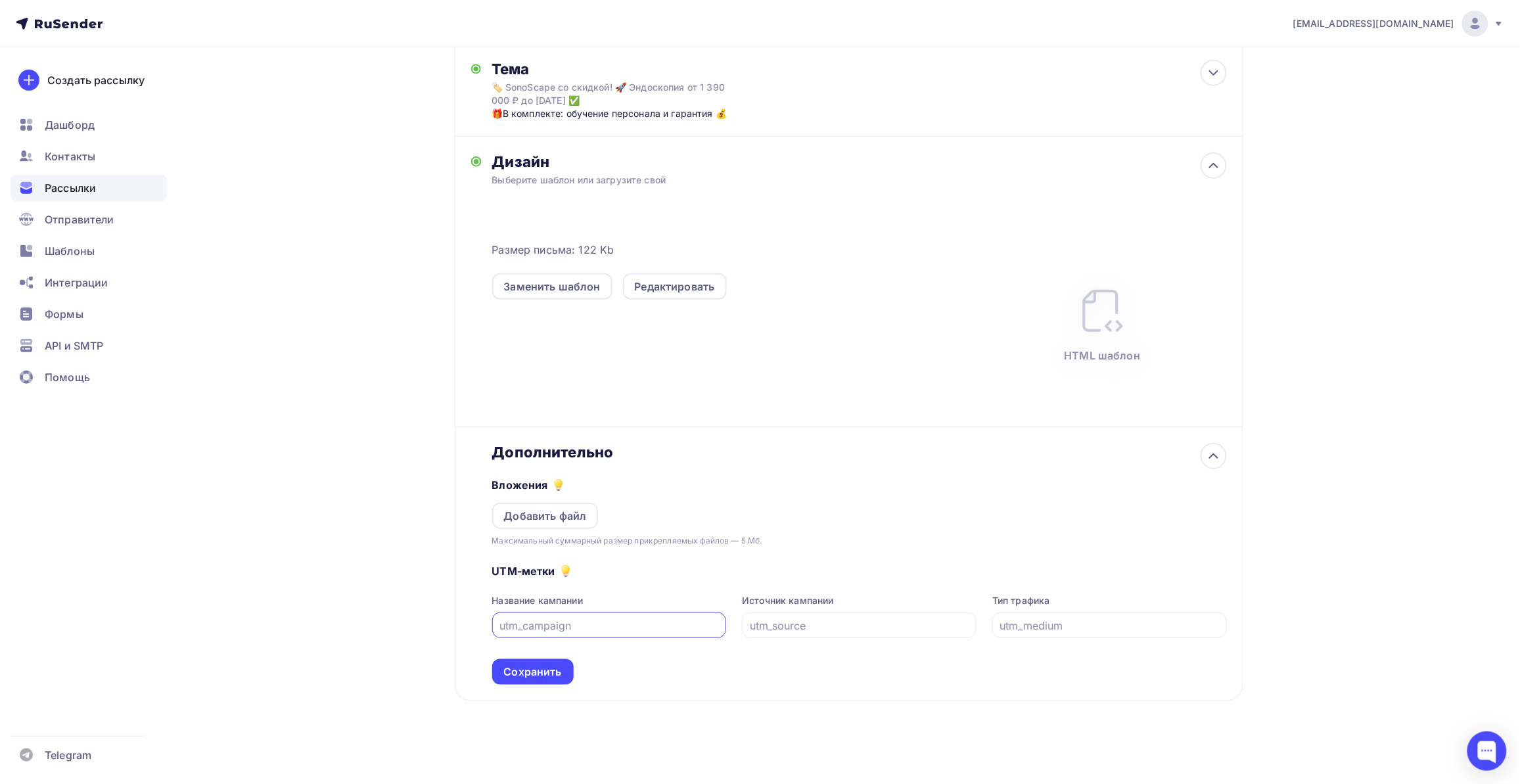
scroll to position [211, 0]
click at [567, 514] on div "Добавить файл" at bounding box center [545, 515] width 83 height 16
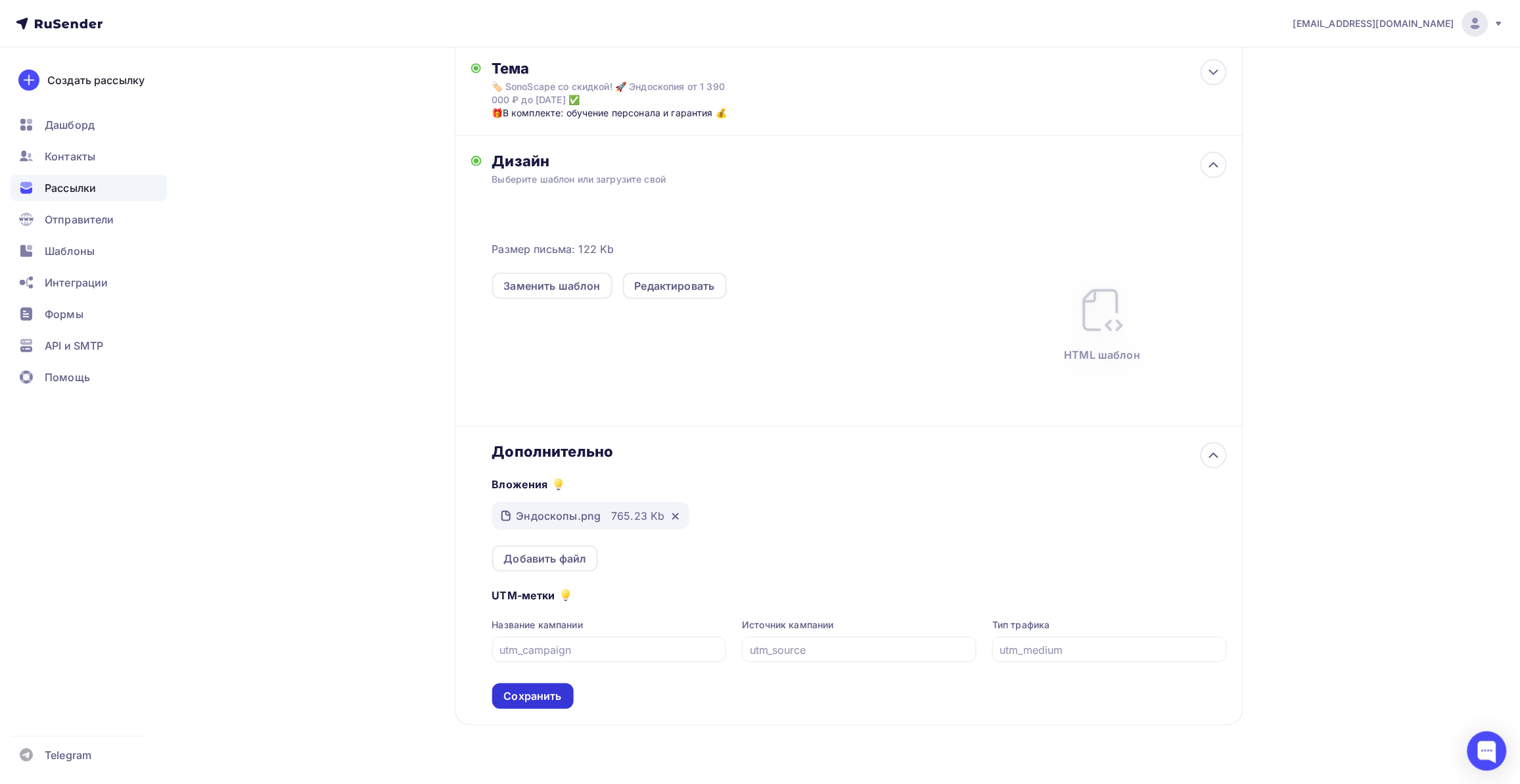
click at [536, 697] on div "Сохранить" at bounding box center [533, 696] width 58 height 15
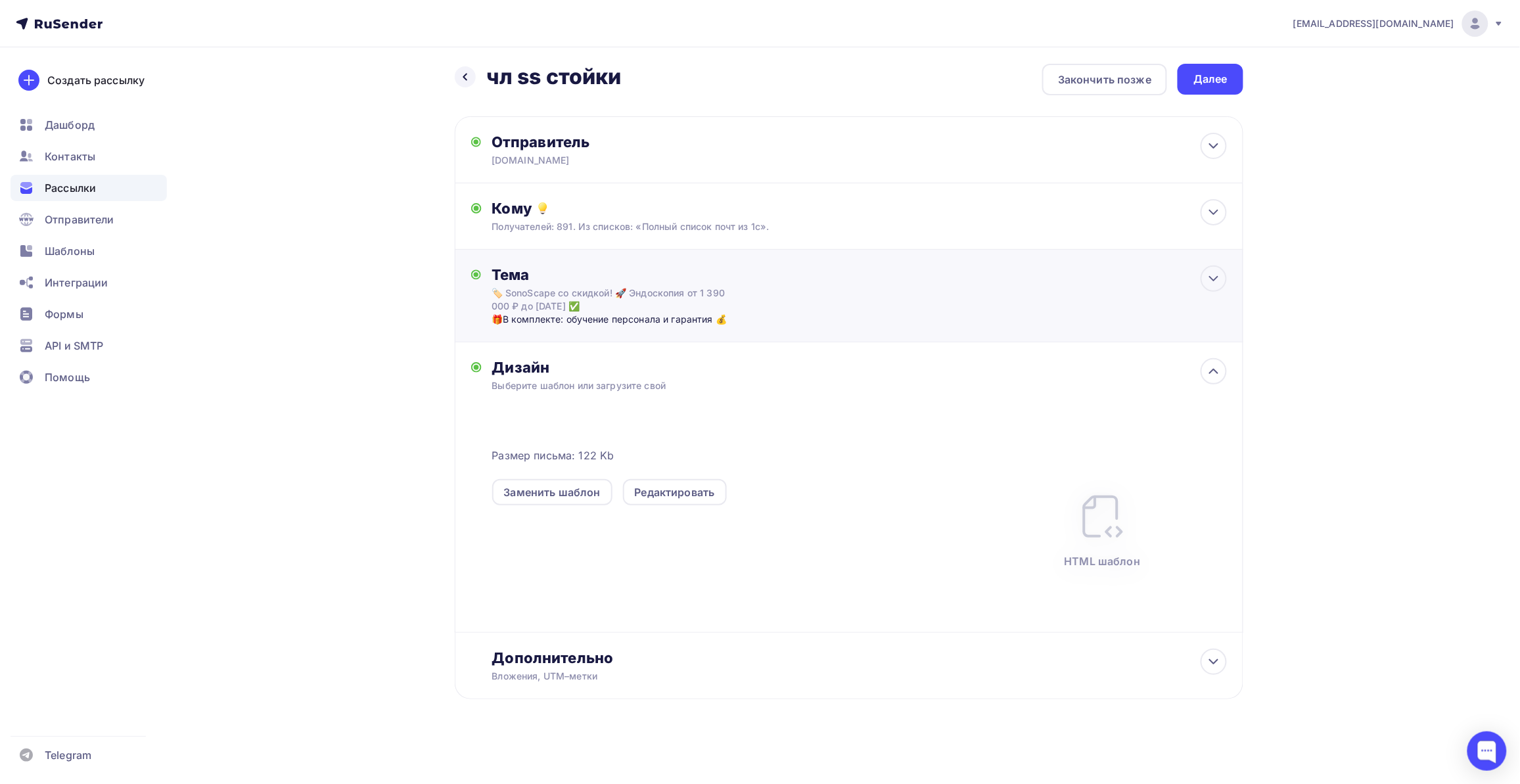
scroll to position [4, 0]
click at [1220, 85] on div "Далее" at bounding box center [1211, 80] width 34 height 15
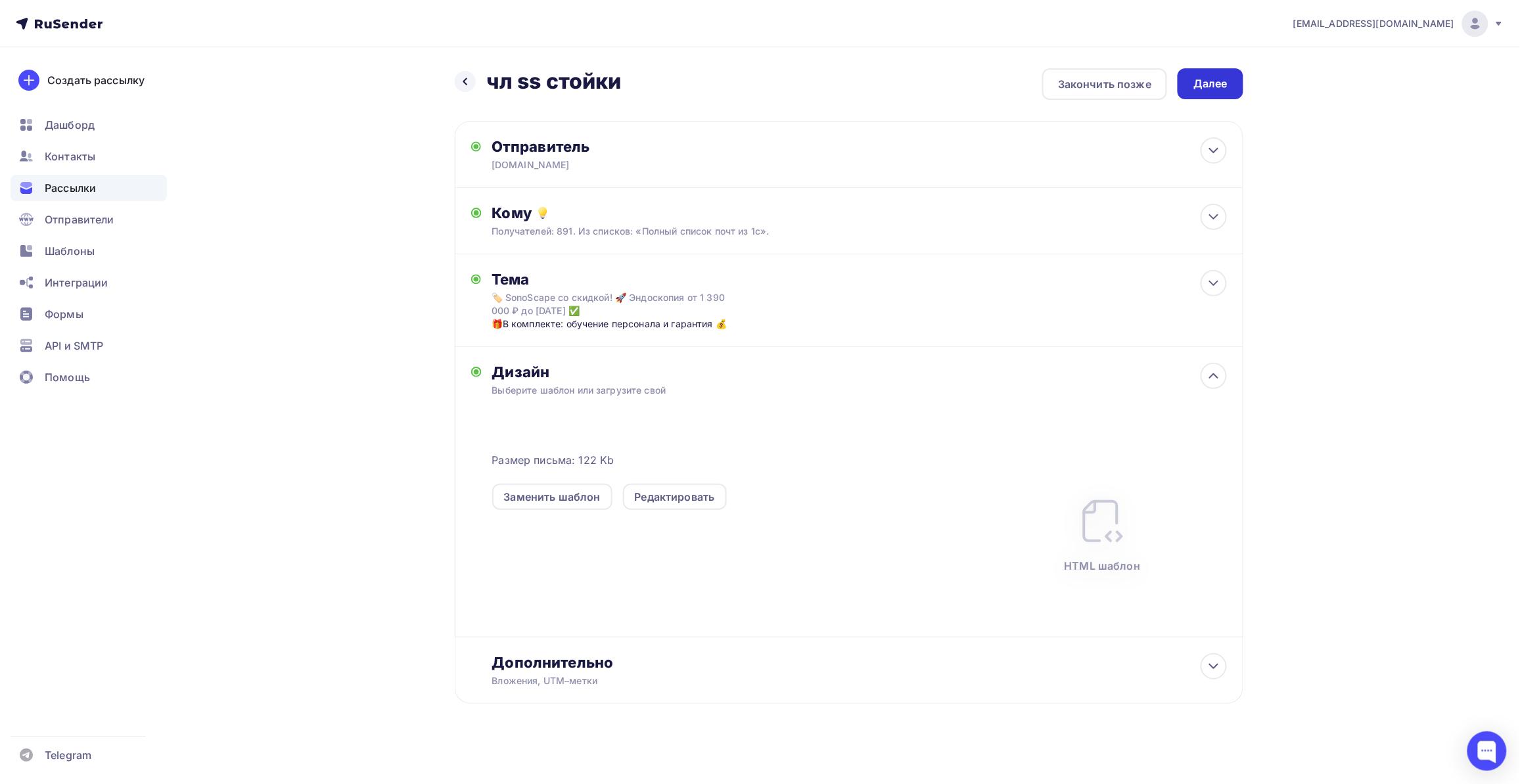
click at [1214, 77] on div "Далее" at bounding box center [1211, 84] width 34 height 15
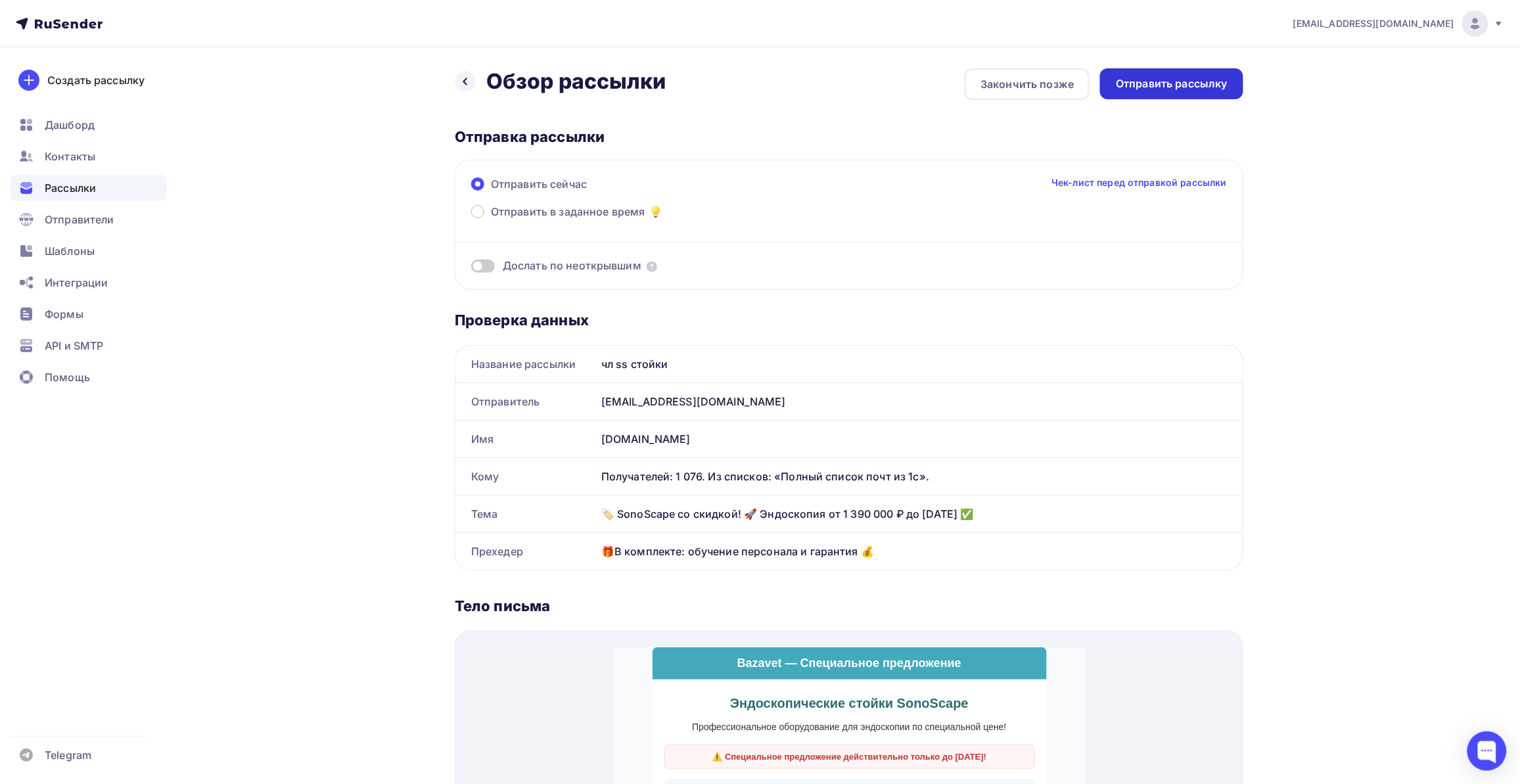
click at [1203, 77] on div "Отправить рассылку" at bounding box center [1172, 84] width 112 height 15
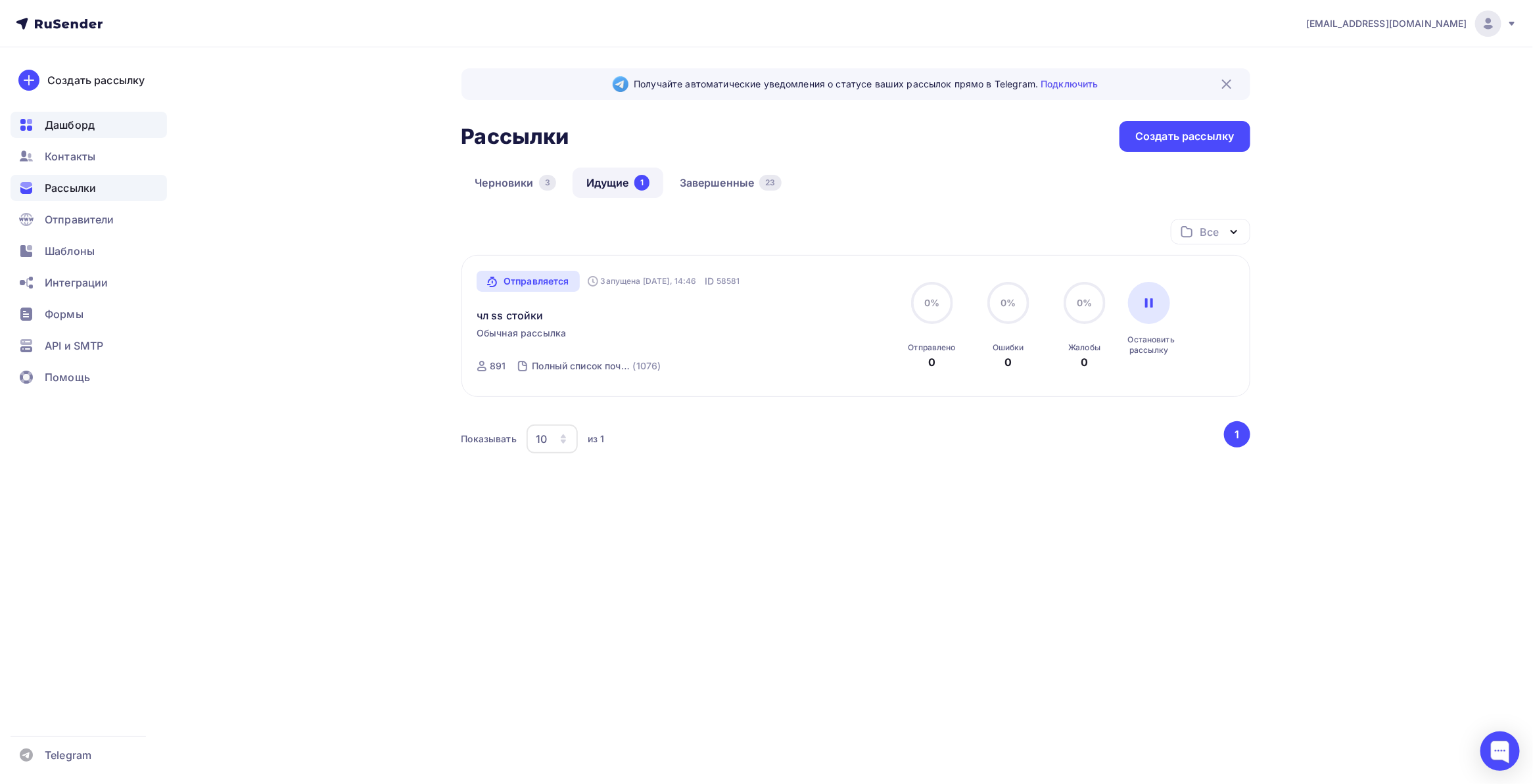
drag, startPoint x: 155, startPoint y: 500, endPoint x: 43, endPoint y: 119, distance: 397.1
click at [155, 495] on div "Создать рассылку [GEOGRAPHIC_DATA] Контакты Рассылки Отправители Шаблоны Интегр…" at bounding box center [89, 415] width 177 height 737
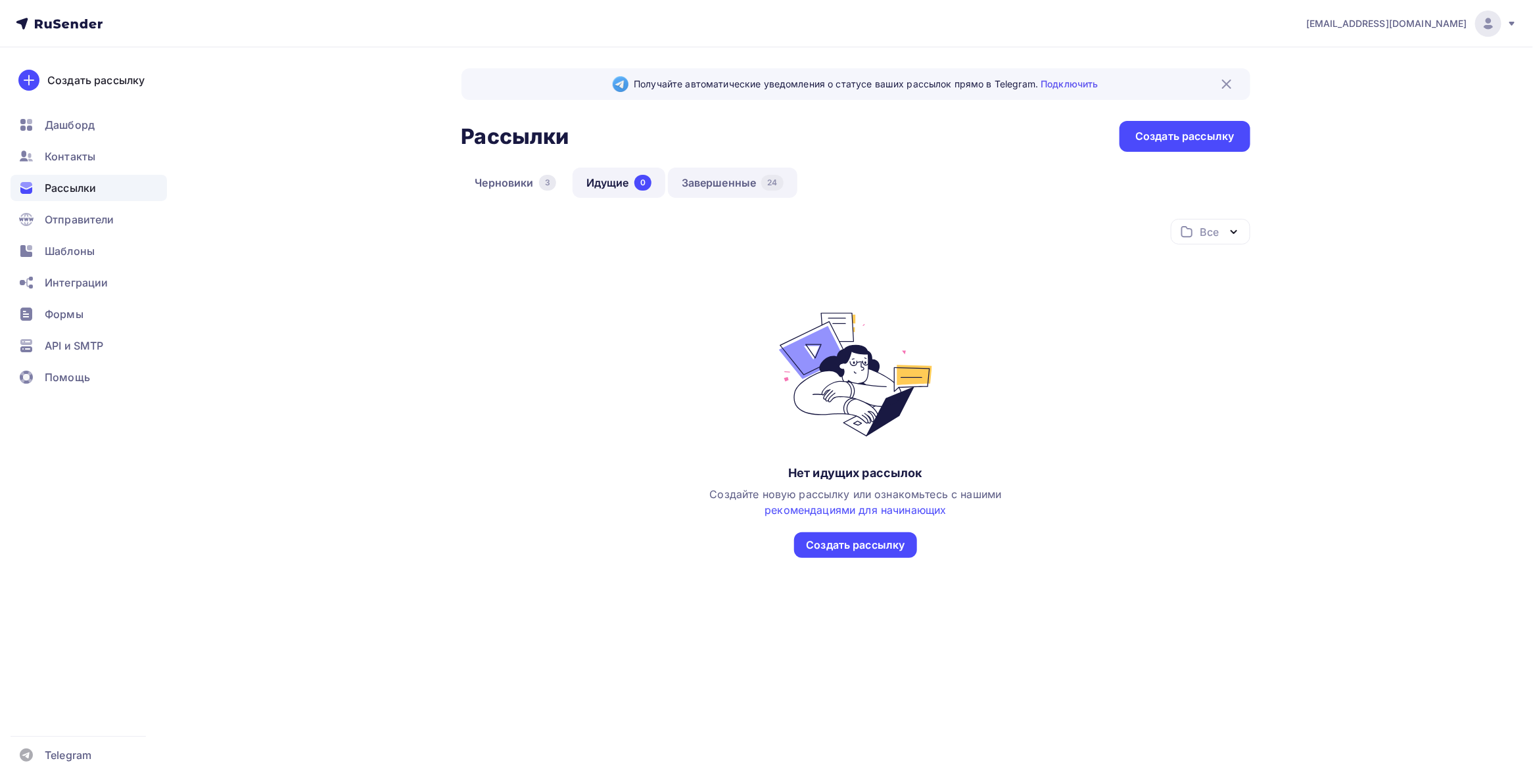
click at [738, 168] on link "Завершенные 24" at bounding box center [732, 183] width 130 height 30
click at [707, 185] on link "Завершенные 24" at bounding box center [732, 183] width 130 height 30
click at [727, 174] on link "Завершенные 24" at bounding box center [732, 183] width 130 height 30
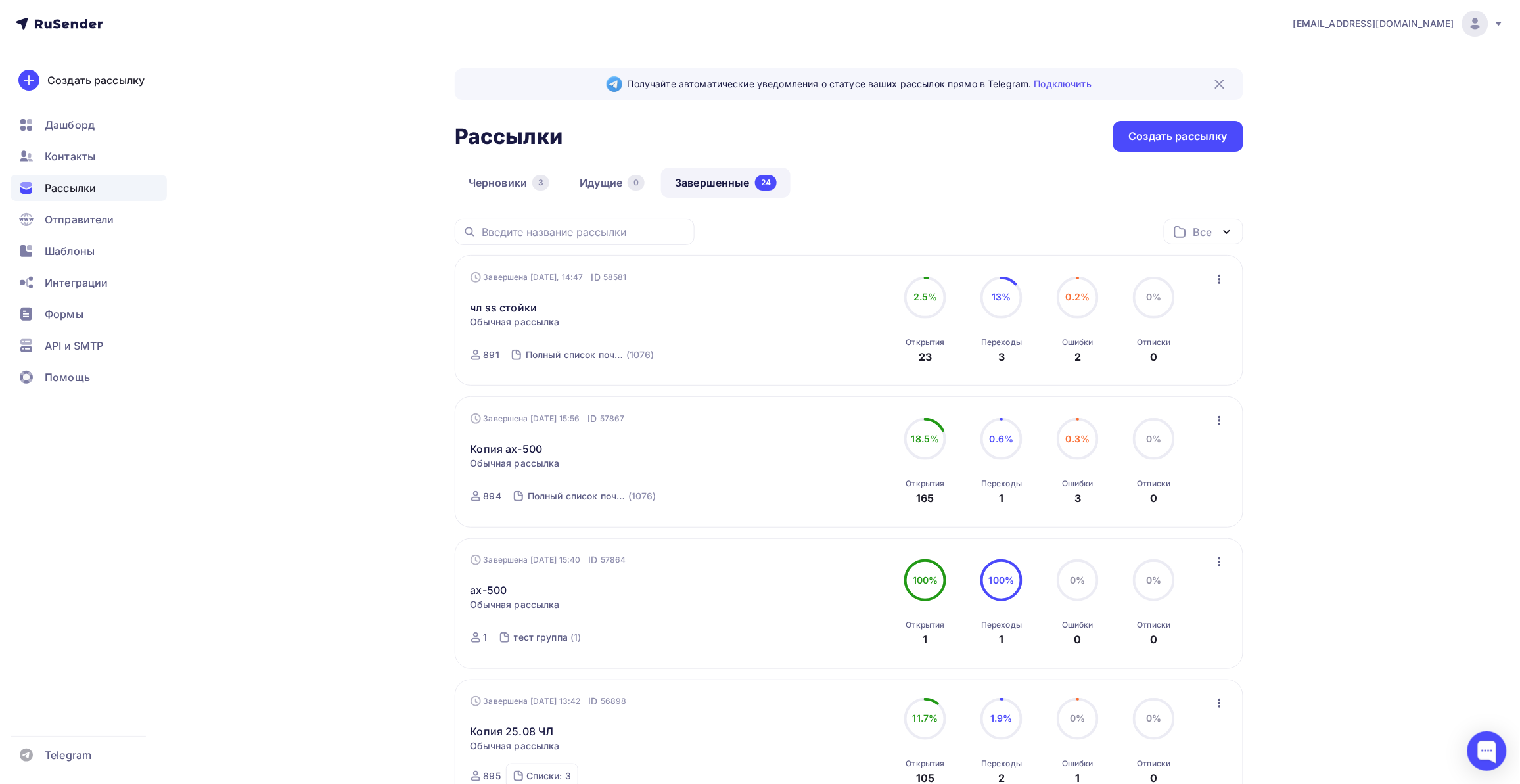
click at [566, 307] on div "чл ss стойки Статистика Обзор рассылки Копировать в новую Добавить в папку" at bounding box center [620, 299] width 299 height 32
click at [524, 303] on link "чл ss стойки" at bounding box center [504, 307] width 67 height 16
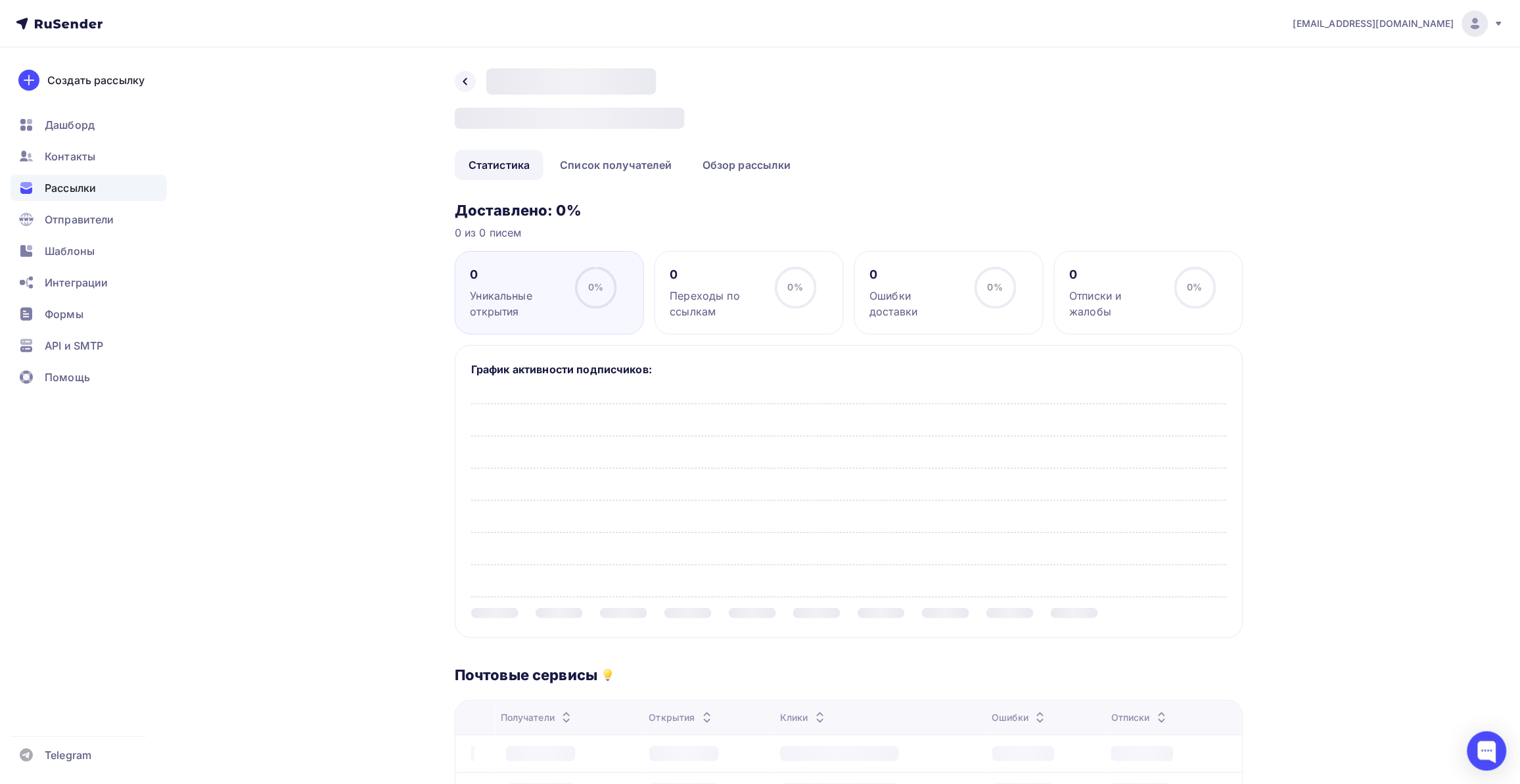
drag, startPoint x: 320, startPoint y: 446, endPoint x: 334, endPoint y: 438, distance: 16.1
click at [327, 447] on div "Назад A/B тест: Итоговая рассылка # Статистика Список получателей Обзор рассылк…" at bounding box center [760, 584] width 1077 height 1072
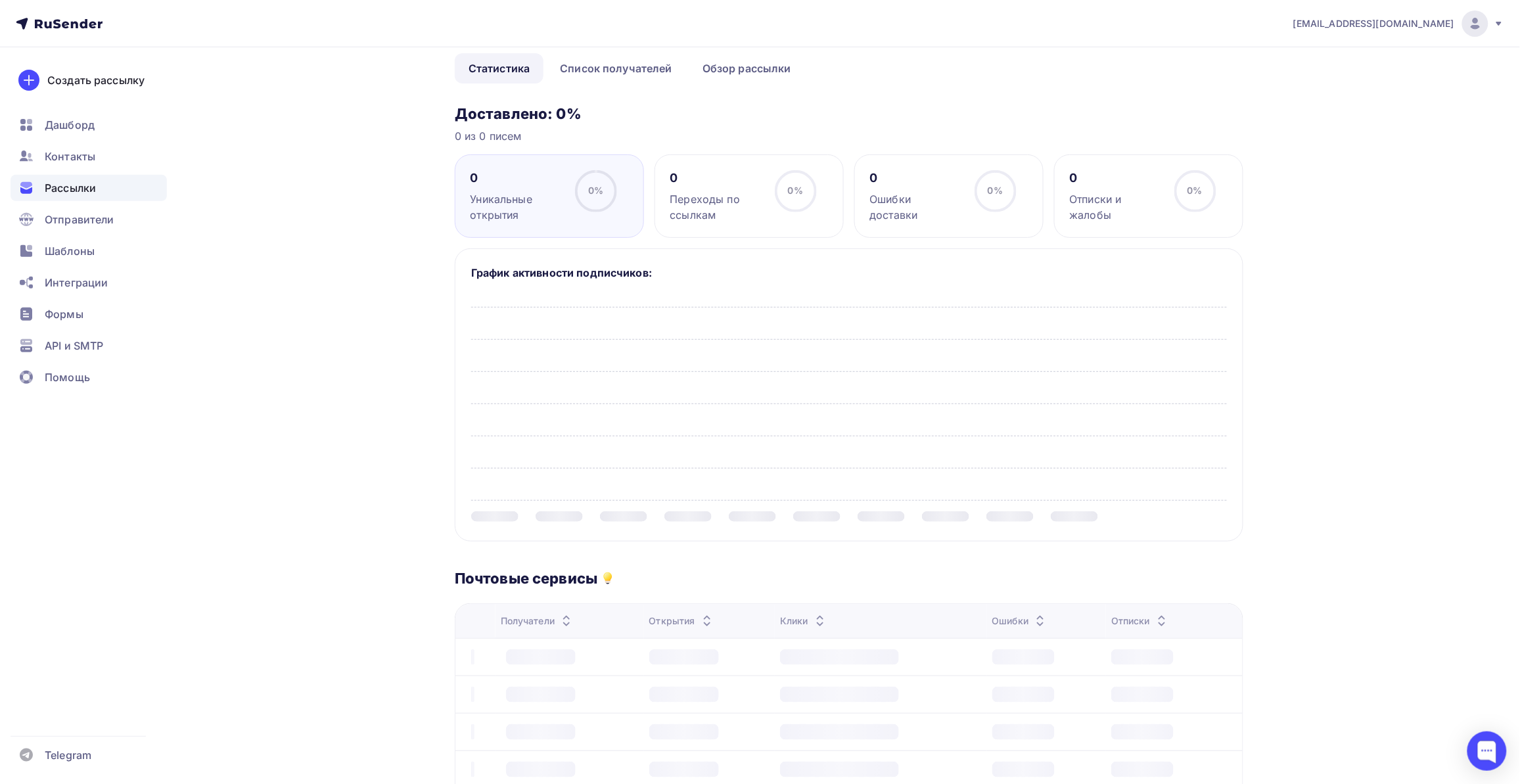
scroll to position [164, 0]
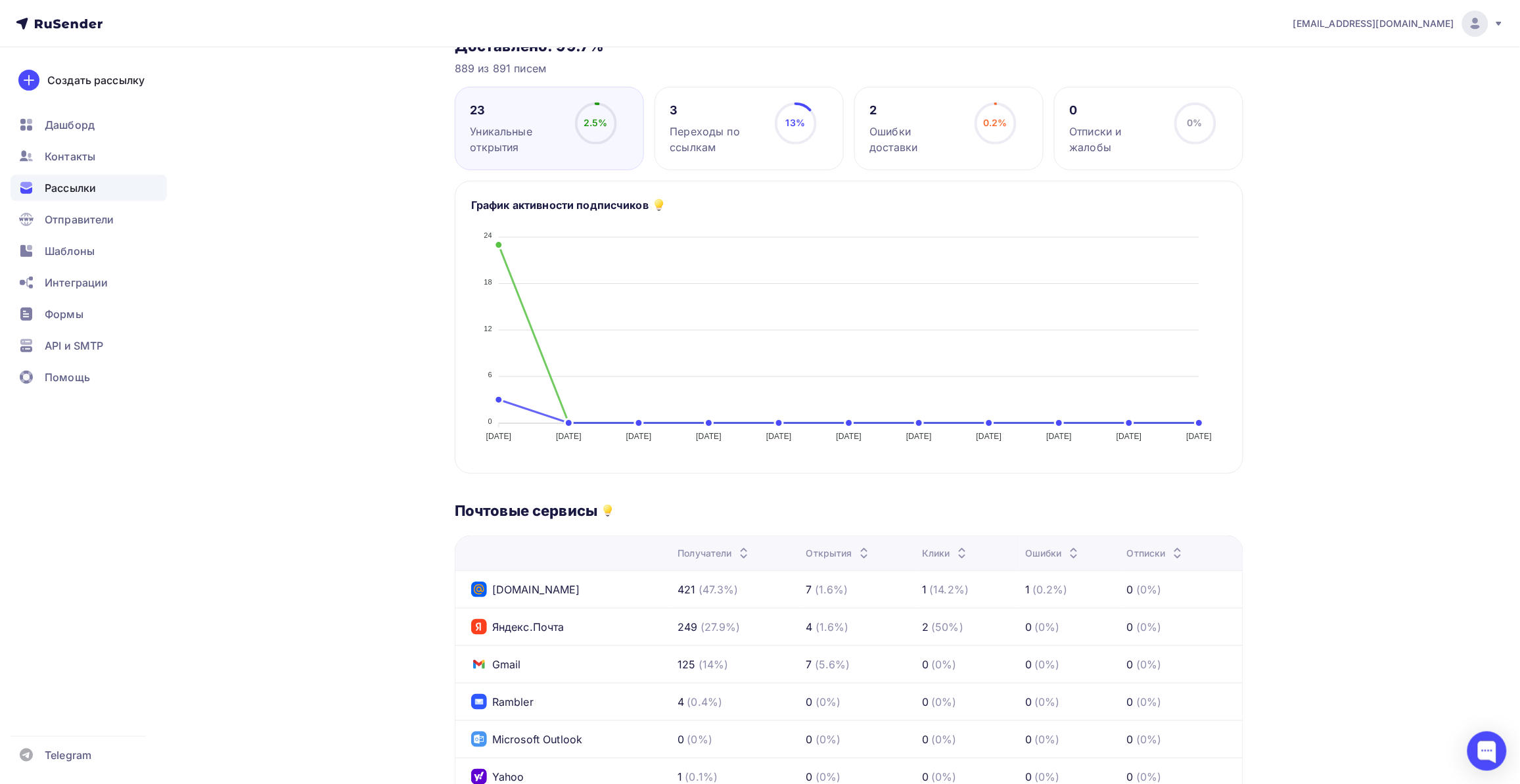
click at [374, 442] on div "Назад чл ss стойки чл ss стойки Завершена #58581 Завершена Сегодня, 14:47 Копир…" at bounding box center [760, 489] width 1077 height 1212
click at [416, 422] on div "Назад чл ss стойки чл ss стойки Завершена #58581 Завершена Сегодня, 14:47 Копир…" at bounding box center [760, 489] width 1077 height 1212
click at [412, 415] on div "Назад чл ss стойки чл ss стойки Завершена #58581 Завершена Сегодня, 14:47 Копир…" at bounding box center [760, 489] width 1077 height 1212
click at [400, 429] on div "Назад чл ss стойки чл ss стойки Завершена #58581 Завершена Сегодня, 14:47 Копир…" at bounding box center [760, 489] width 1077 height 1212
click at [368, 384] on div "Назад чл ss стойки чл ss стойки Завершена #58581 Завершена Сегодня, 14:47 Копир…" at bounding box center [760, 489] width 1077 height 1212
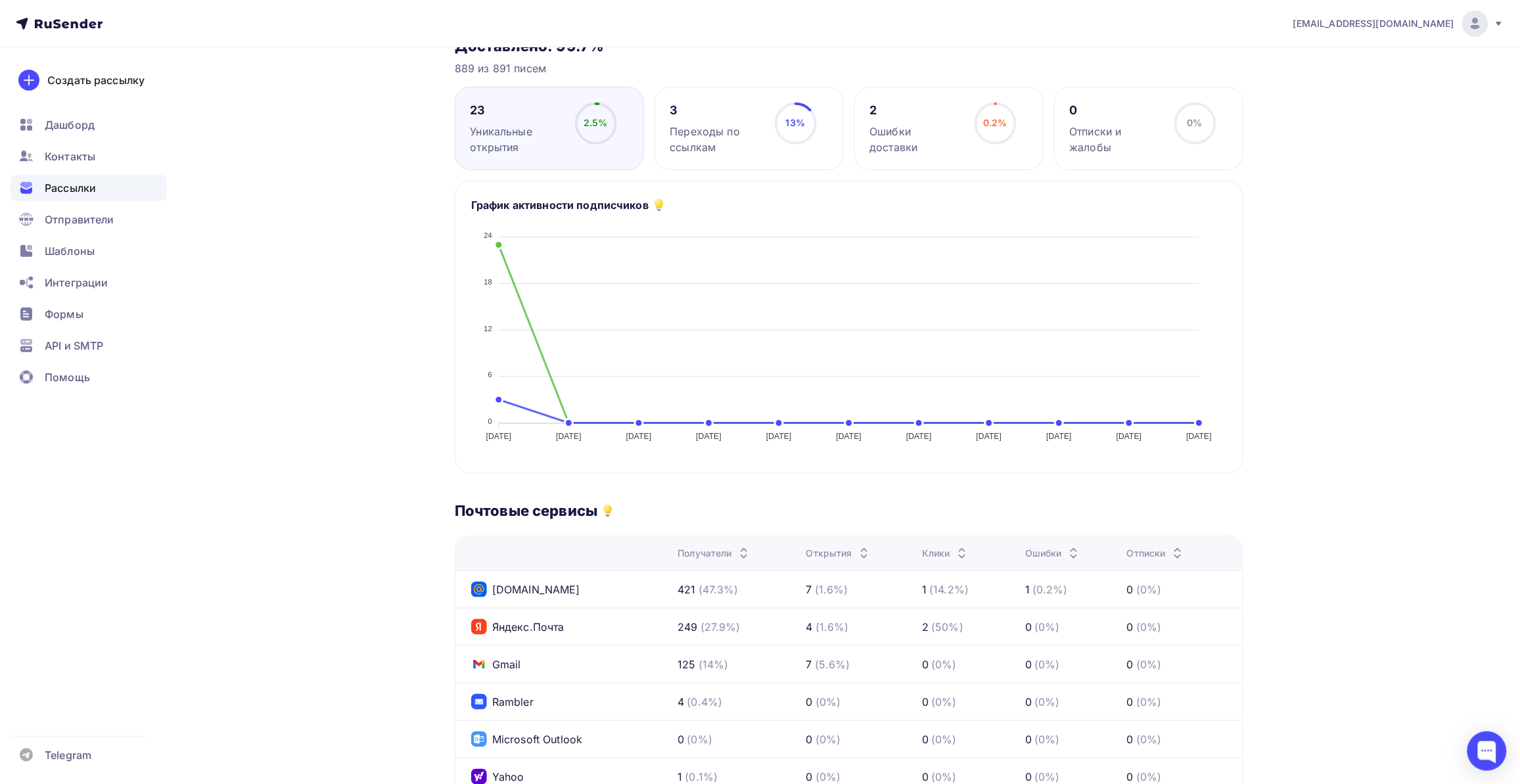
click at [385, 484] on div "Назад чл ss стойки чл ss стойки Завершена #58581 Завершена Сегодня, 14:47 Копир…" at bounding box center [760, 489] width 1077 height 1212
click at [347, 450] on div "Назад чл ss стойки чл ss стойки Завершена #58581 Завершена Сегодня, 14:47 Копир…" at bounding box center [760, 489] width 1077 height 1212
click at [369, 362] on div "Назад чл ss стойки чл ss стойки Завершена #58581 Завершена Сегодня, 14:47 Копир…" at bounding box center [760, 489] width 1077 height 1212
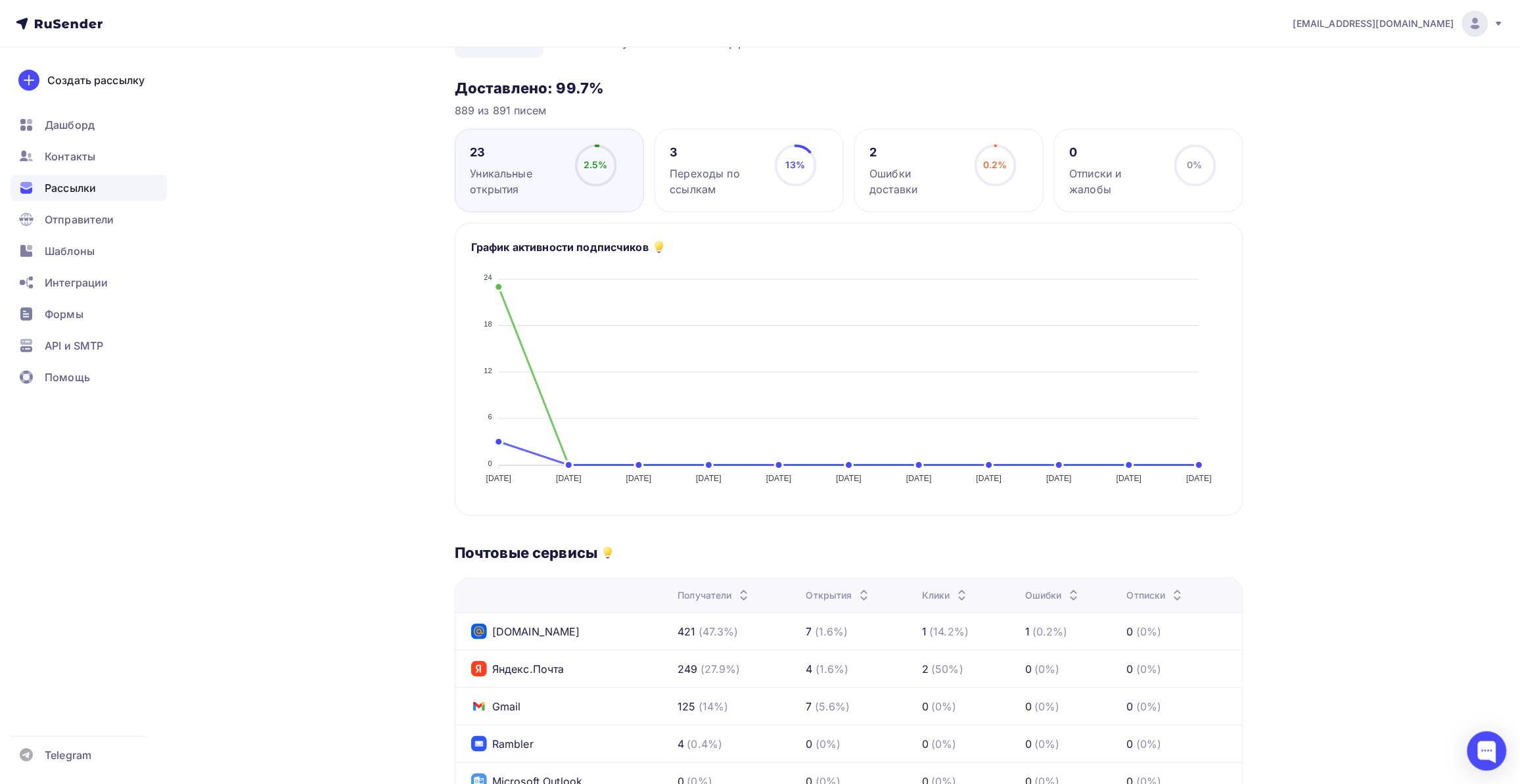
scroll to position [0, 0]
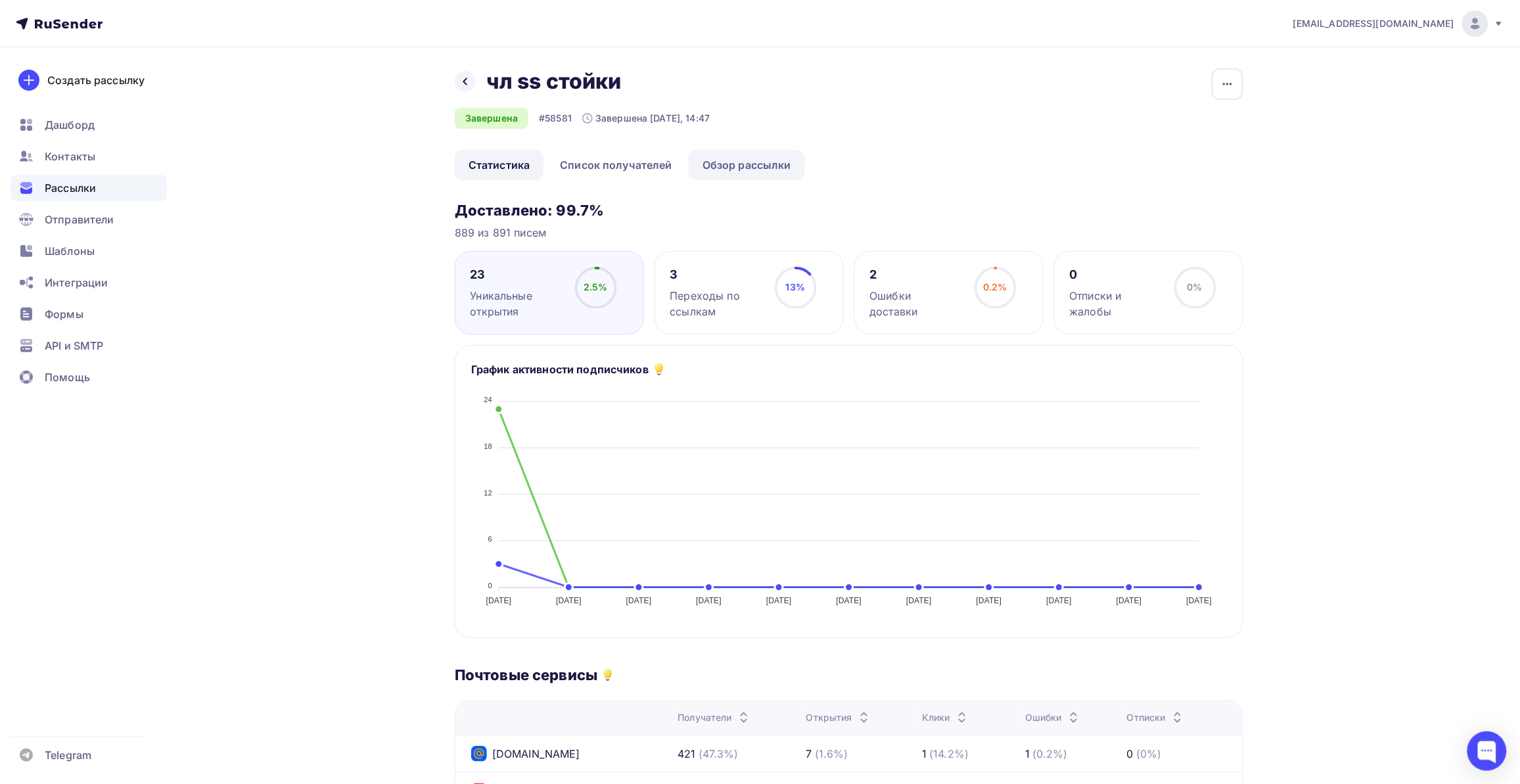
click at [738, 173] on link "Обзор рассылки" at bounding box center [747, 165] width 116 height 30
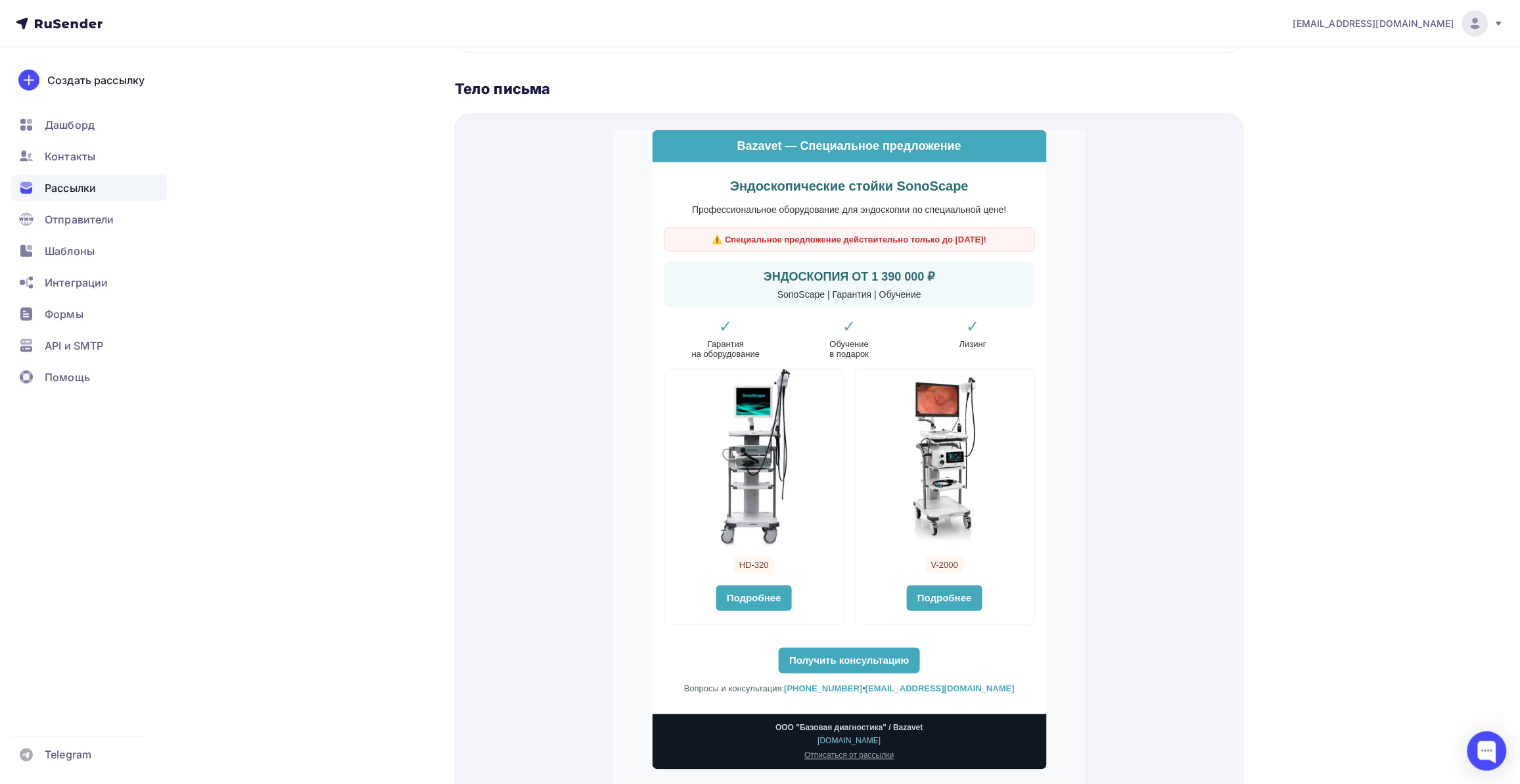
scroll to position [488, 0]
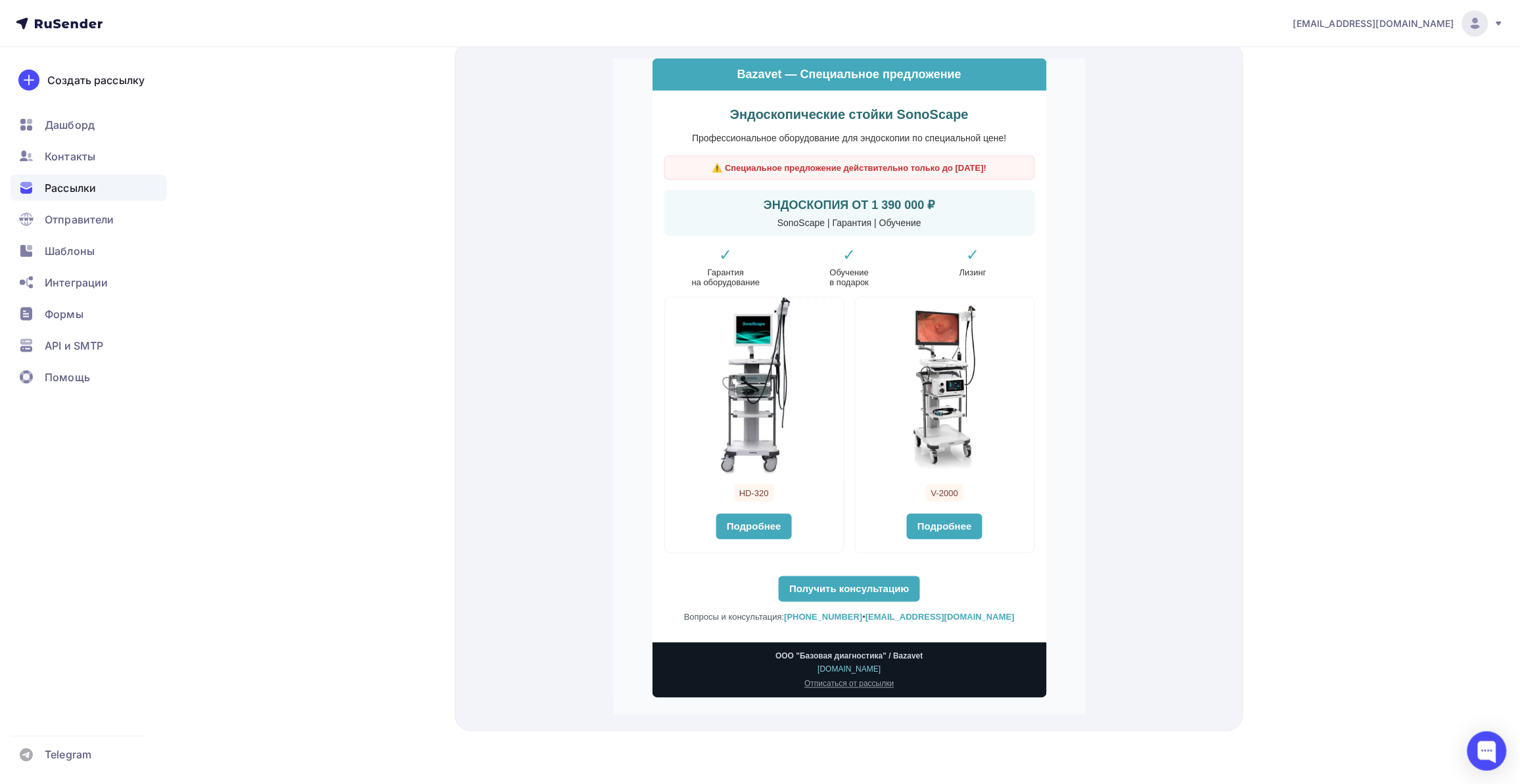
click at [848, 577] on link "Получить консультацию" at bounding box center [848, 572] width 141 height 25
click at [762, 507] on link "Подробнее" at bounding box center [753, 509] width 76 height 25
click at [944, 516] on link "Подробнее" at bounding box center [944, 509] width 76 height 25
drag, startPoint x: 426, startPoint y: 472, endPoint x: 1321, endPoint y: 477, distance: 895.0
click at [1321, 477] on div "bazovayad@yandex.ru Аккаунт Тарифы Выйти Создать рассылку Дашборд Контакты Расс…" at bounding box center [760, 148] width 1520 height 1271
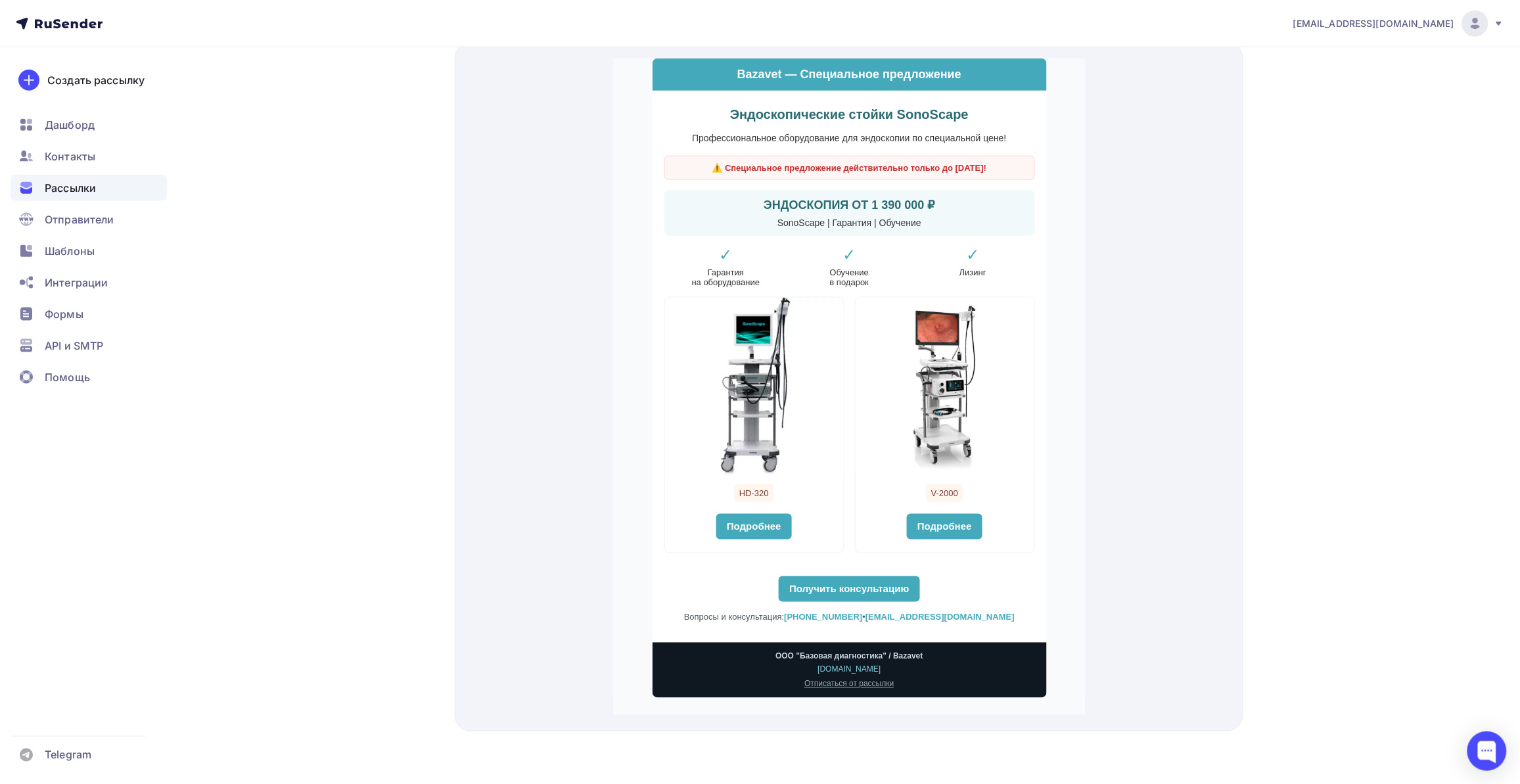
click at [856, 654] on link "[DOMAIN_NAME]" at bounding box center [848, 652] width 63 height 9
click at [1140, 605] on div at bounding box center [849, 387] width 789 height 689
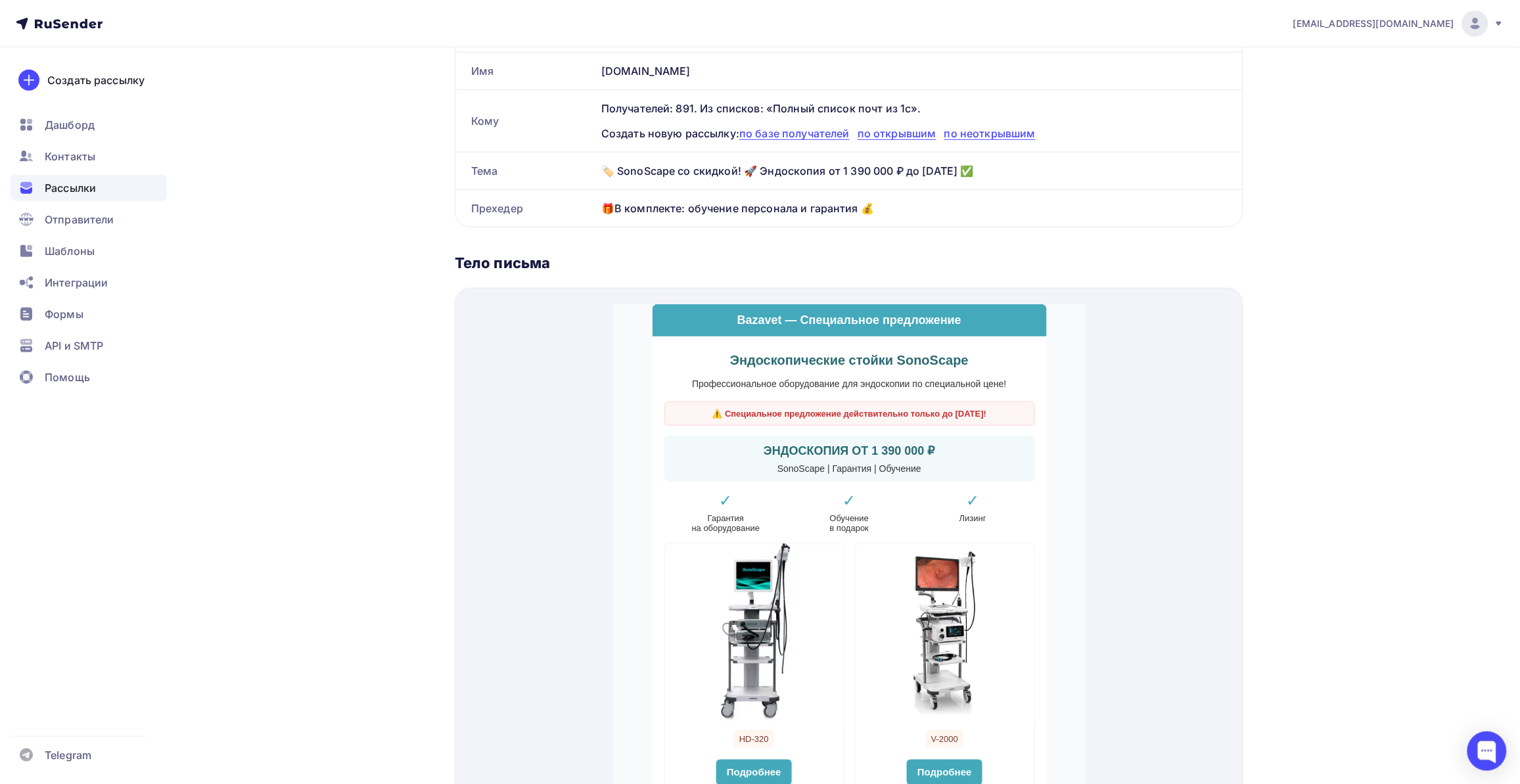
click at [1341, 365] on div "bazovayad@yandex.ru Аккаунт Тарифы Выйти Создать рассылку Дашборд Контакты Расс…" at bounding box center [760, 394] width 1520 height 1271
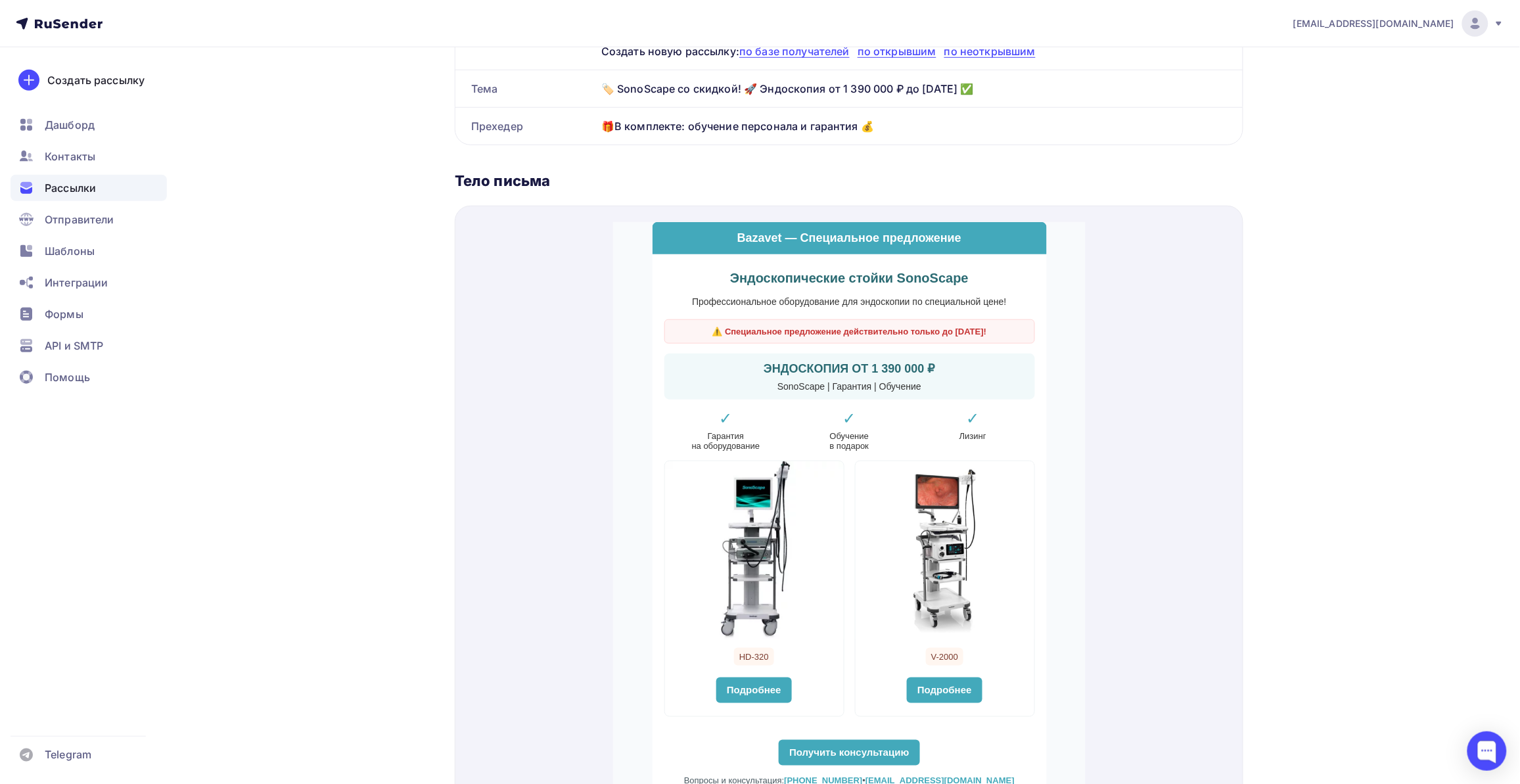
click at [1395, 383] on div "bazovayad@yandex.ru Аккаунт Тарифы Выйти Создать рассылку Дашборд Контакты Расс…" at bounding box center [760, 312] width 1520 height 1271
drag, startPoint x: 1357, startPoint y: 389, endPoint x: 1291, endPoint y: 351, distance: 76.2
click at [1358, 389] on div "bazovayad@yandex.ru Аккаунт Тарифы Выйти Создать рассылку Дашборд Контакты Расс…" at bounding box center [760, 312] width 1520 height 1271
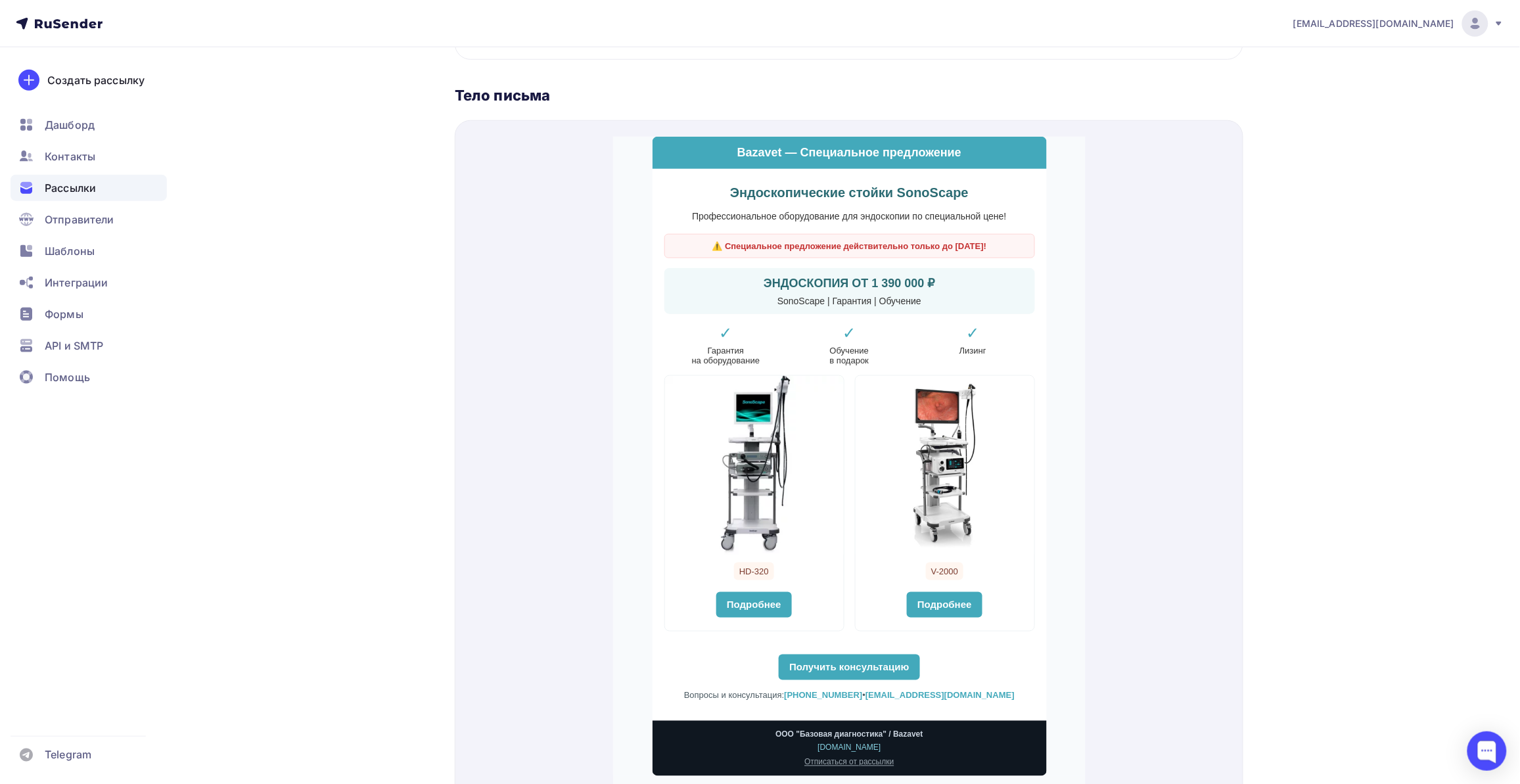
scroll to position [488, 0]
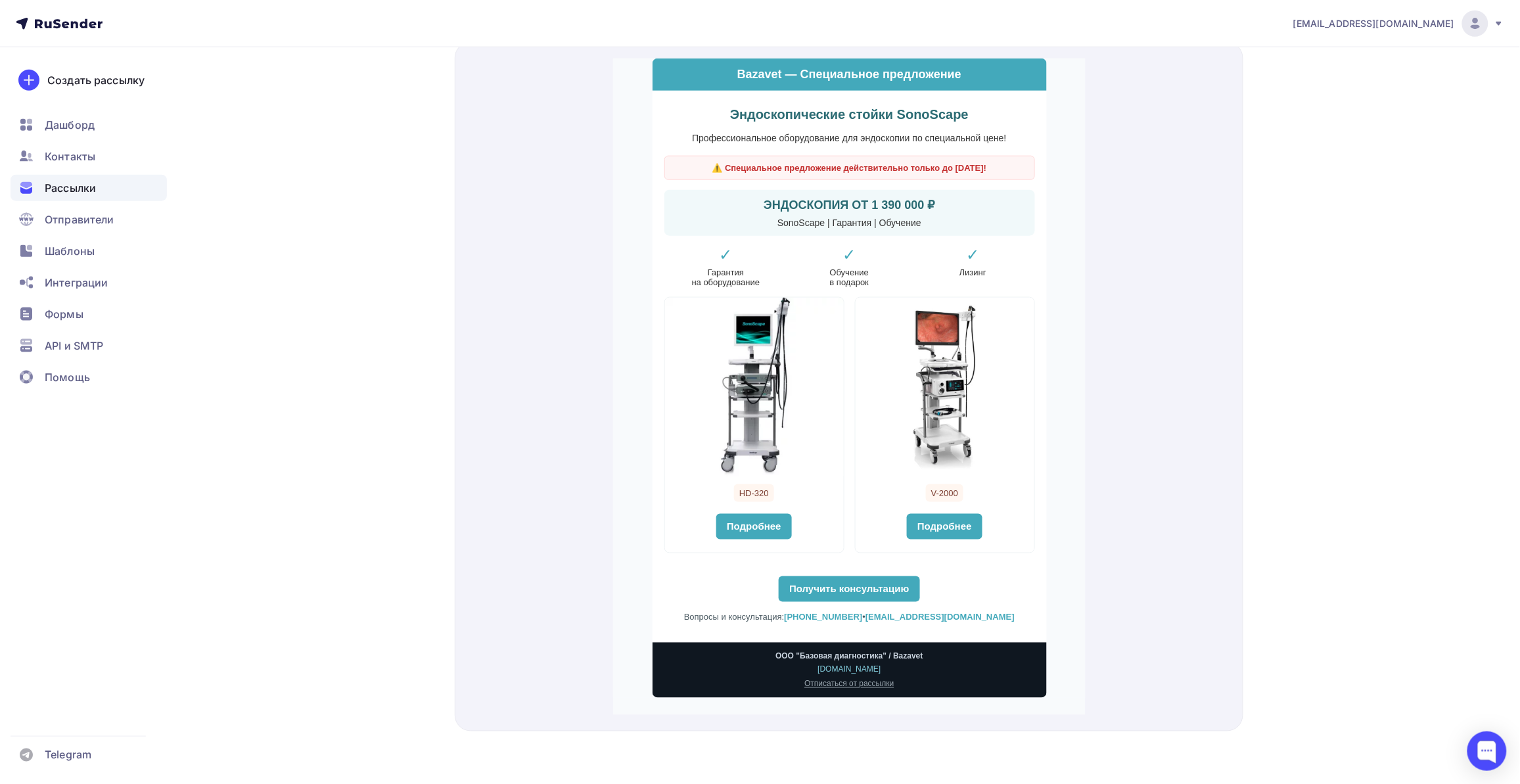
click at [1416, 328] on div "bazovayad@yandex.ru Аккаунт Тарифы Выйти Создать рассылку Дашборд Контакты Расс…" at bounding box center [760, 148] width 1520 height 1271
click at [734, 498] on link "Подробнее" at bounding box center [753, 509] width 76 height 25
click at [948, 508] on link "Подробнее" at bounding box center [944, 509] width 76 height 25
click at [865, 586] on td "Эндоскопические стойки SonoScape Профессиональное оборудование для эндоскопии п…" at bounding box center [849, 350] width 394 height 552
click at [860, 570] on link "Получить консультацию" at bounding box center [848, 572] width 141 height 25
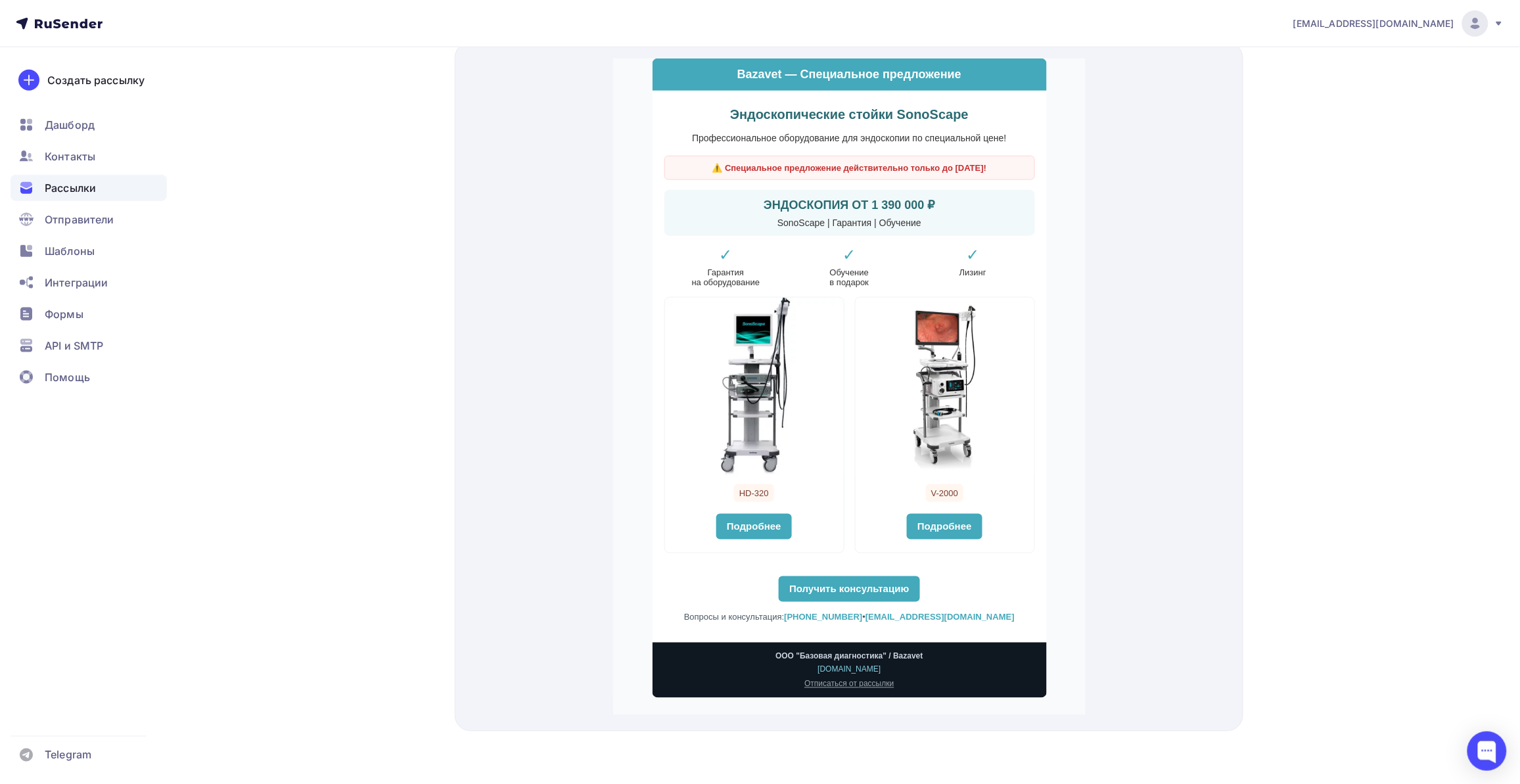
drag, startPoint x: 465, startPoint y: 239, endPoint x: 1166, endPoint y: 340, distance: 708.2
click at [1287, 338] on div "Назад чл ss стойки чл ss стойки Завершена #58581 Завершена Сегодня, 14:47 Копир…" at bounding box center [760, 172] width 1077 height 1224
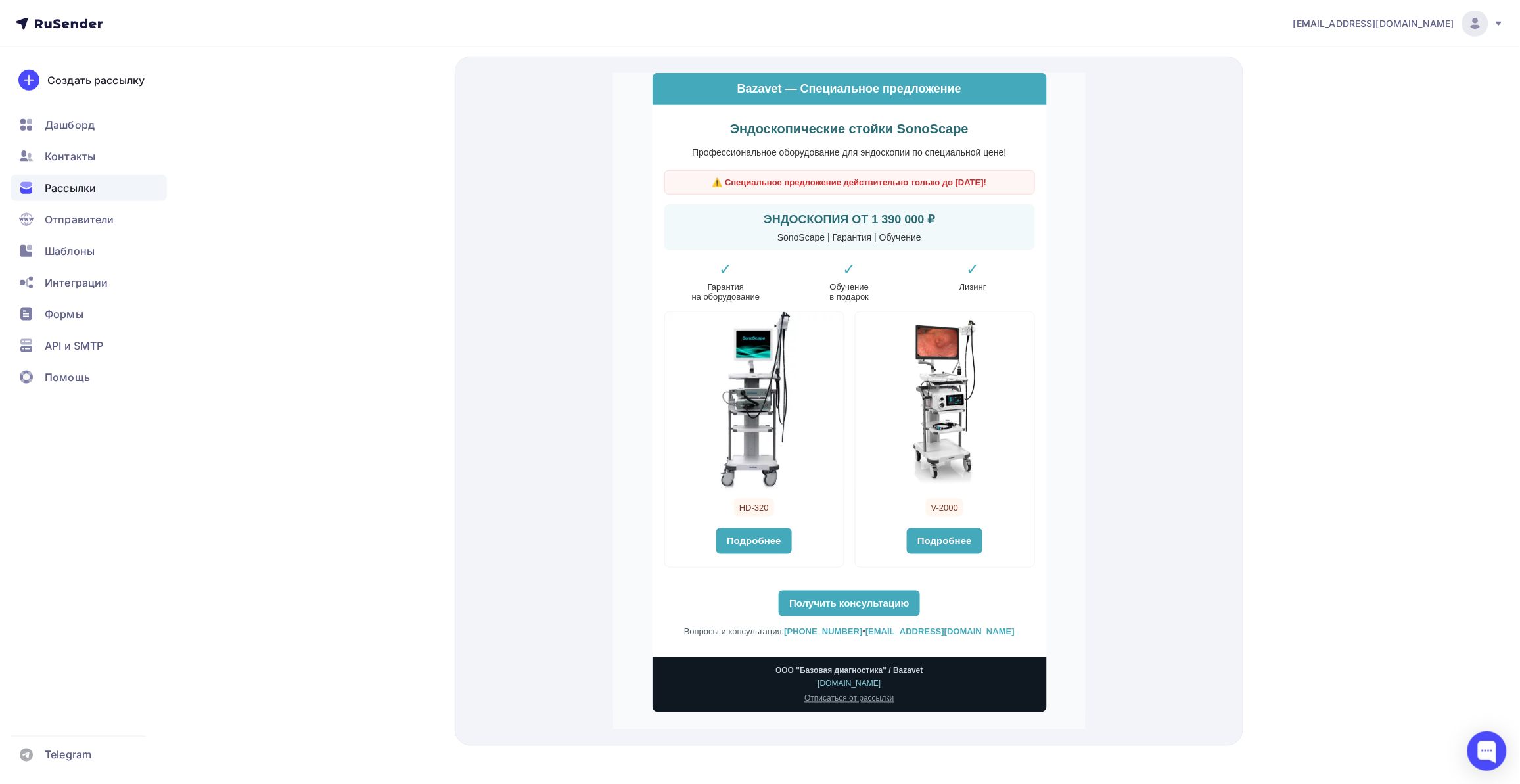
scroll to position [78, 0]
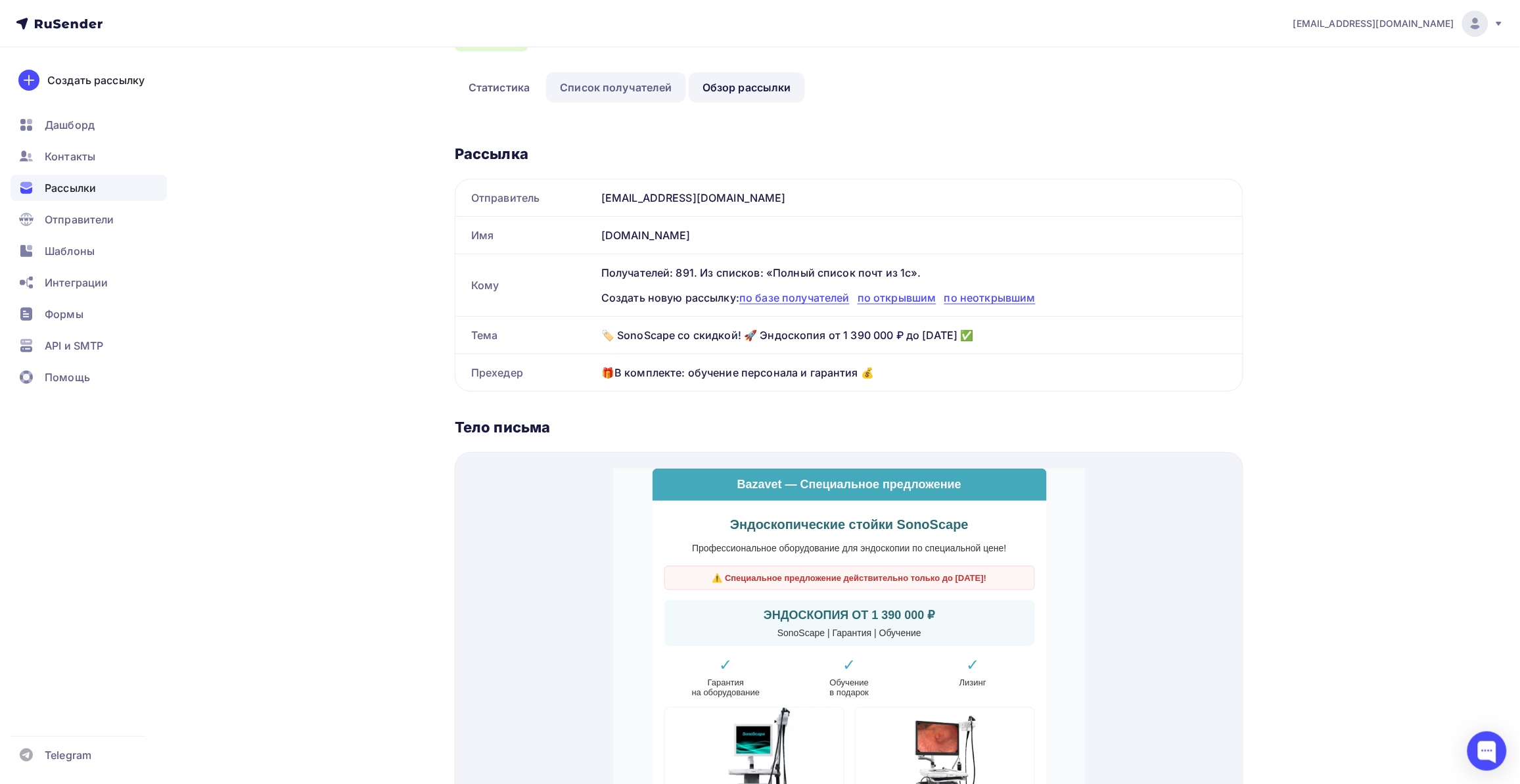
click at [606, 77] on link "Список получателей" at bounding box center [616, 87] width 140 height 30
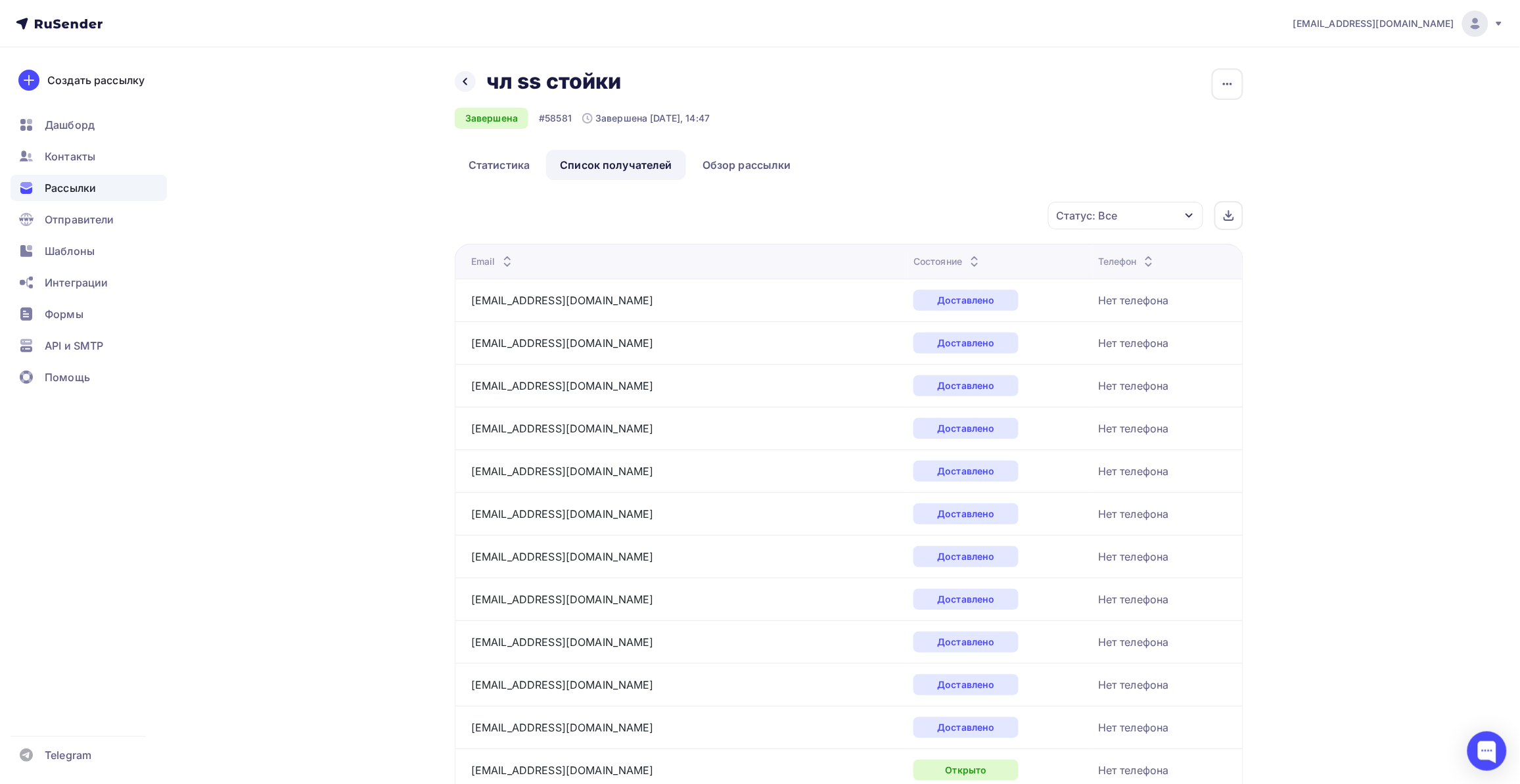
click at [1181, 214] on div "Статус: Все" at bounding box center [1126, 216] width 155 height 27
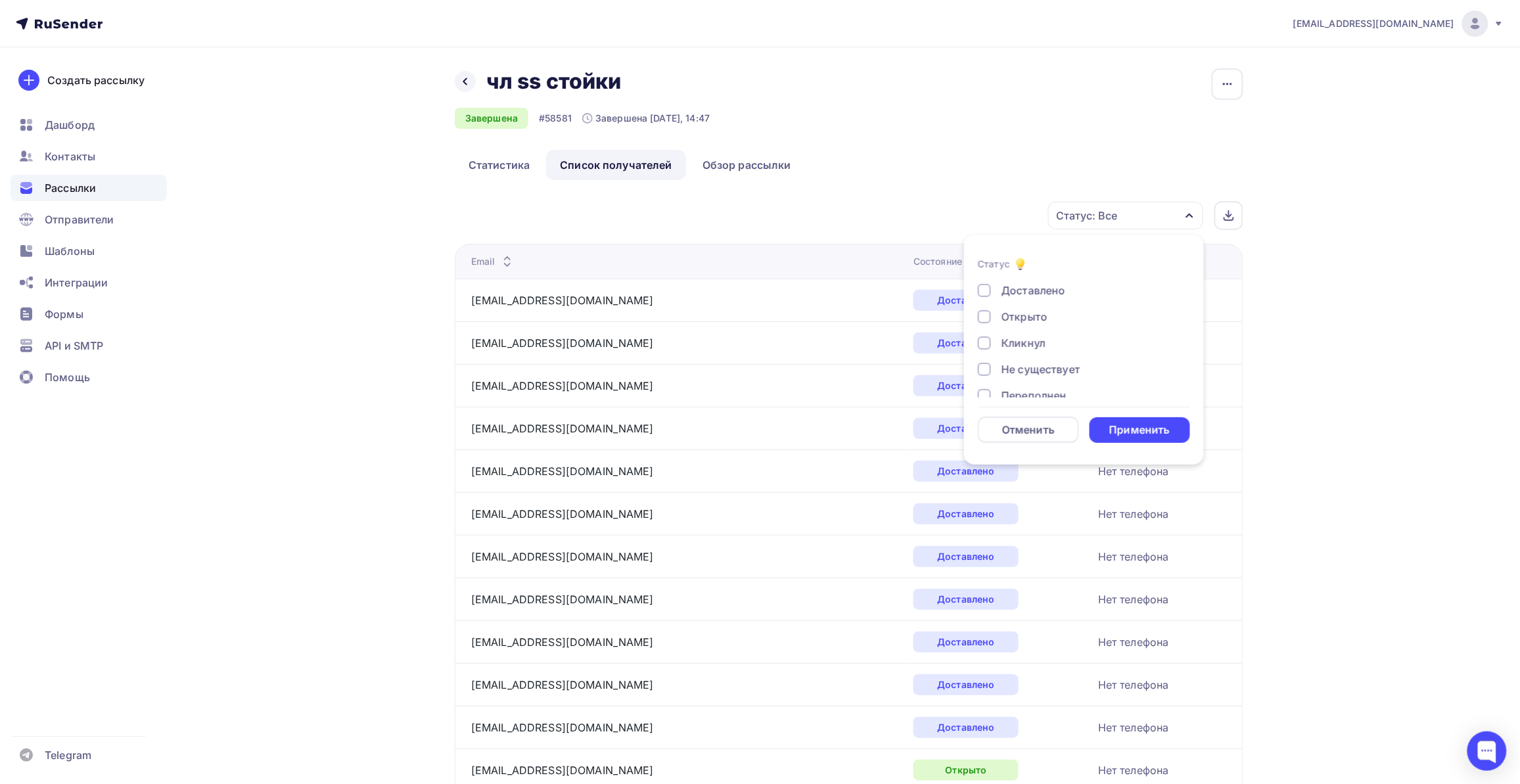
click at [1052, 343] on div "Кликнул" at bounding box center [1076, 343] width 197 height 16
click at [1170, 435] on div "Применить" at bounding box center [1140, 430] width 101 height 25
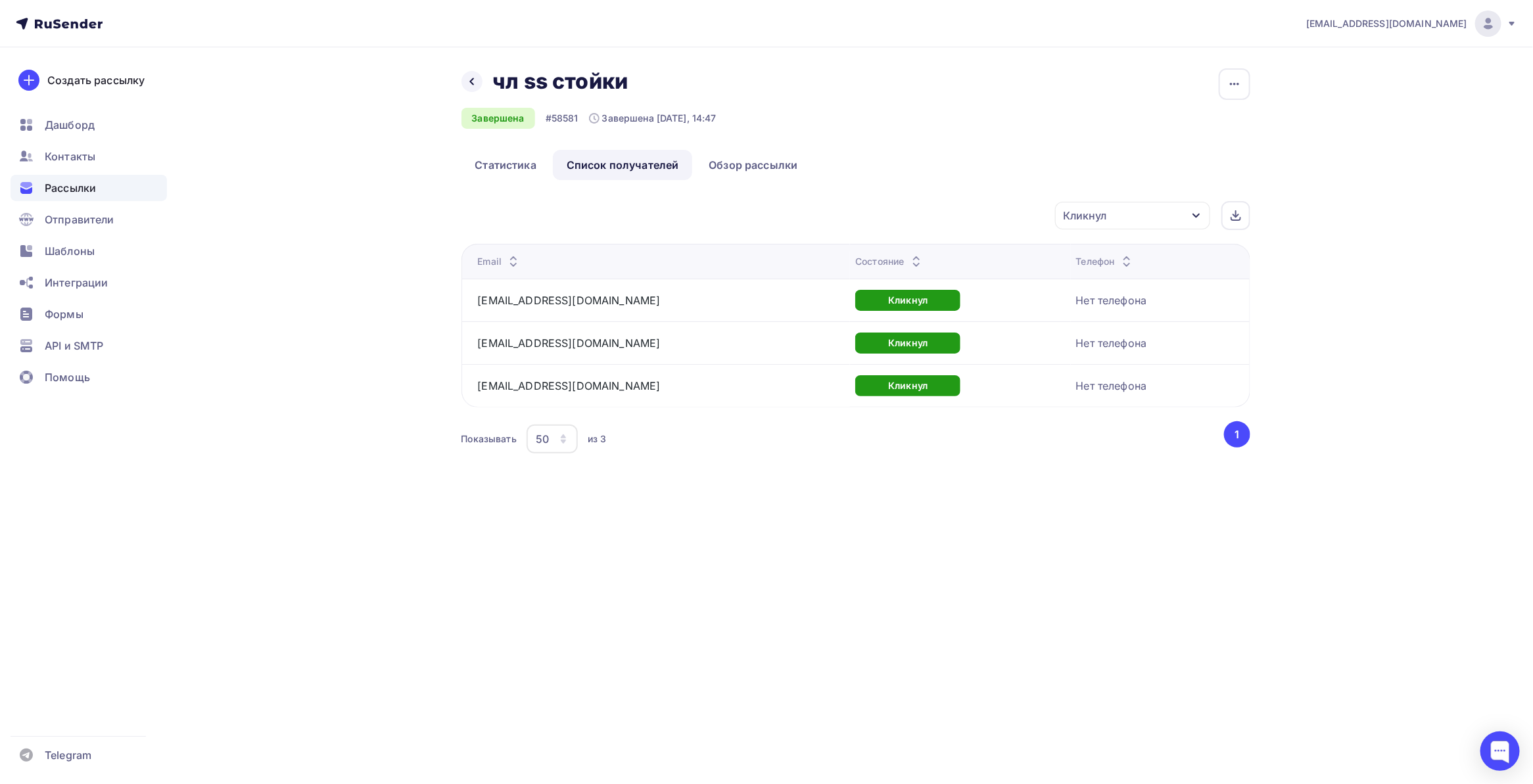
click at [382, 343] on div "Назад чл ss стойки чл ss стойки Завершена #58581 Завершена Сегодня, 14:47 Копир…" at bounding box center [766, 278] width 1077 height 462
click at [73, 115] on div "Дашборд" at bounding box center [89, 125] width 157 height 26
